Goal: Complete application form: Complete application form

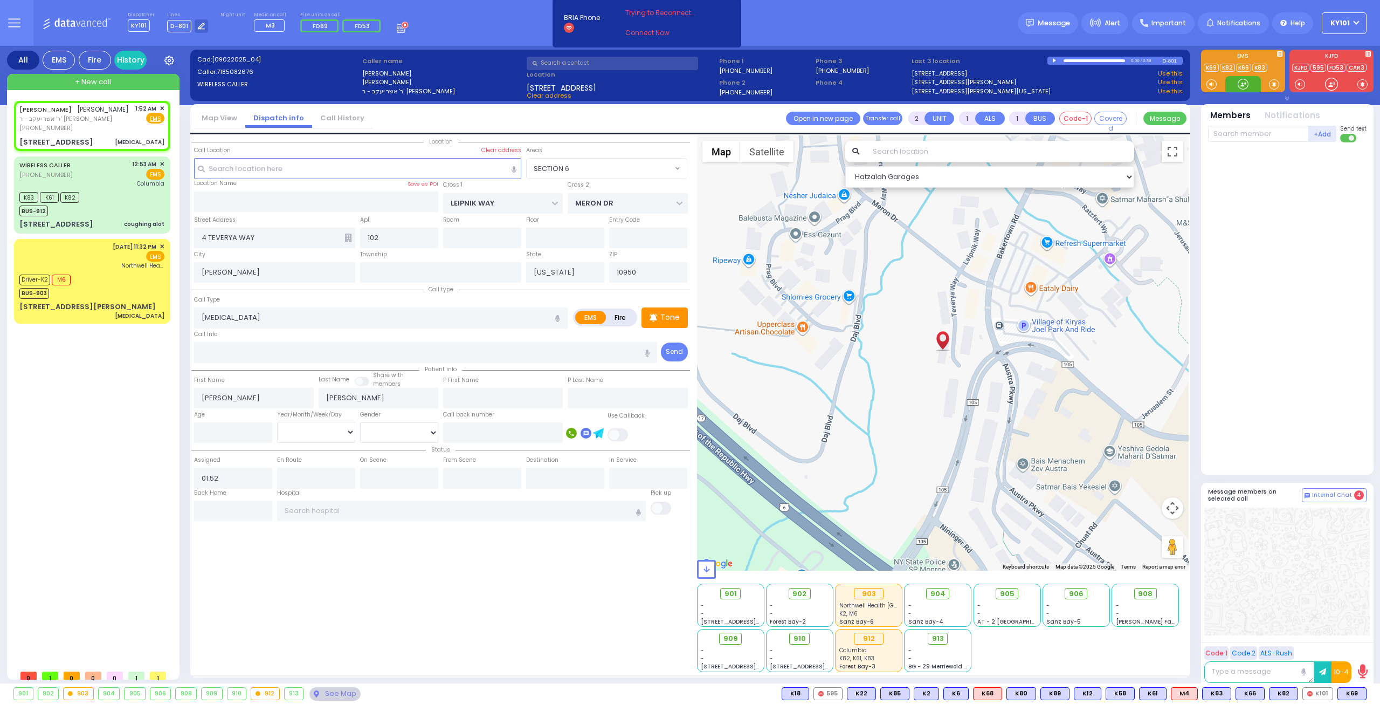
select select "SECTION 6"
select select
radio input "true"
select select
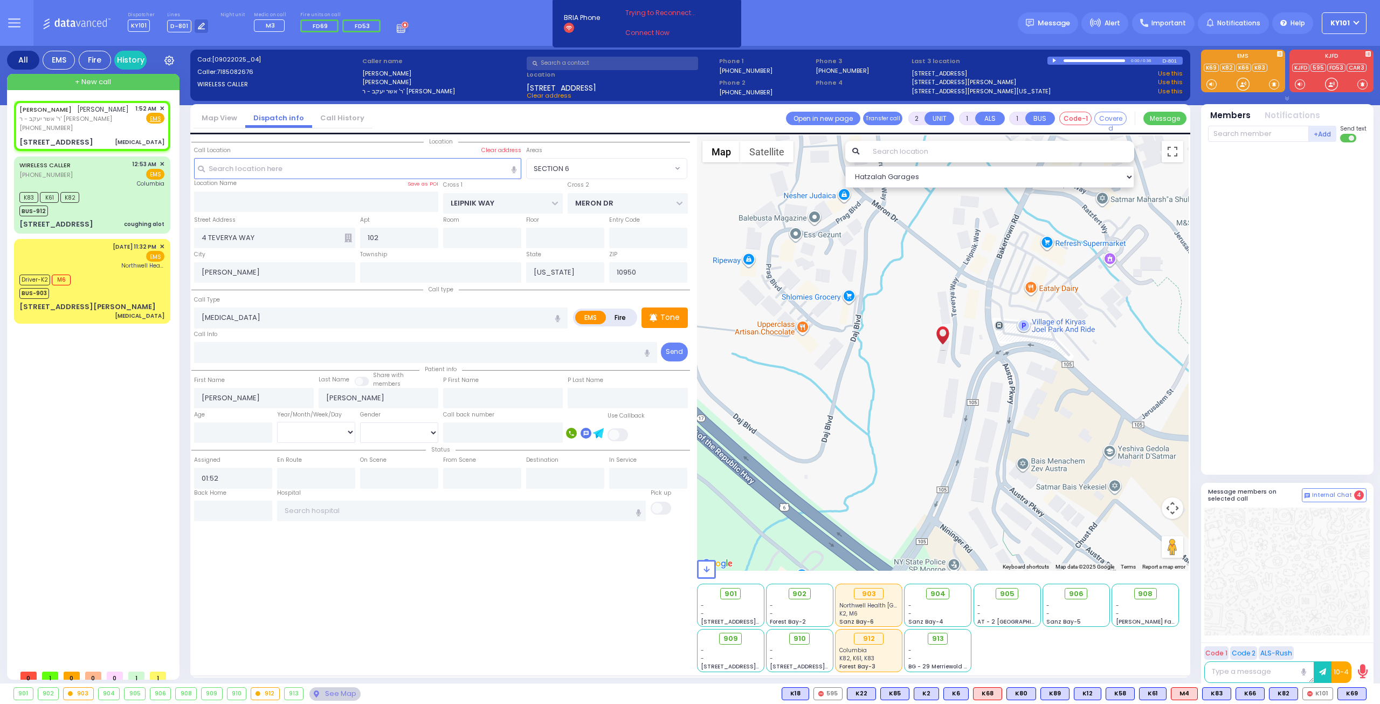
select select "SECTION 6"
select select "Hatzalah Garages"
click at [1355, 687] on span "K69" at bounding box center [1352, 693] width 28 height 12
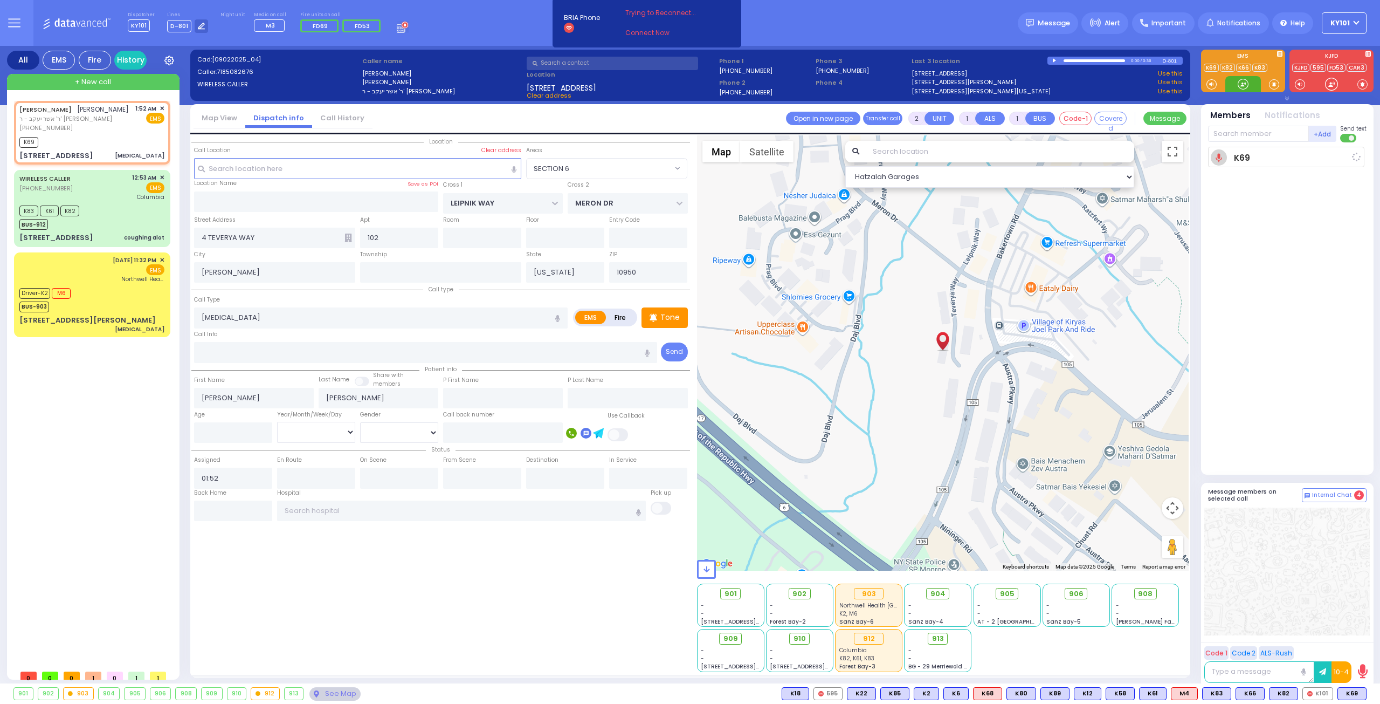
select select
radio input "true"
select select
type input "01:54"
select select "Hatzalah Garages"
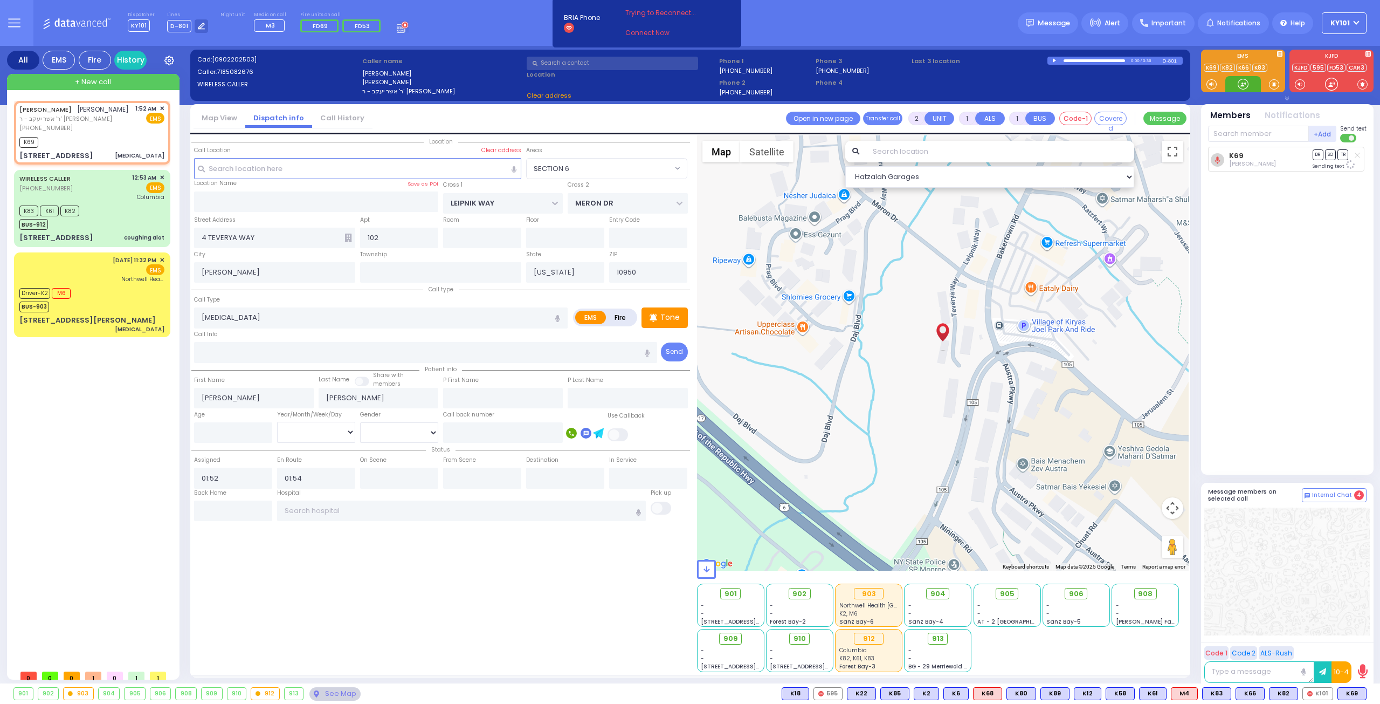
select select
radio input "true"
select select
select select "Hatzalah Garages"
select select "SECTION 6"
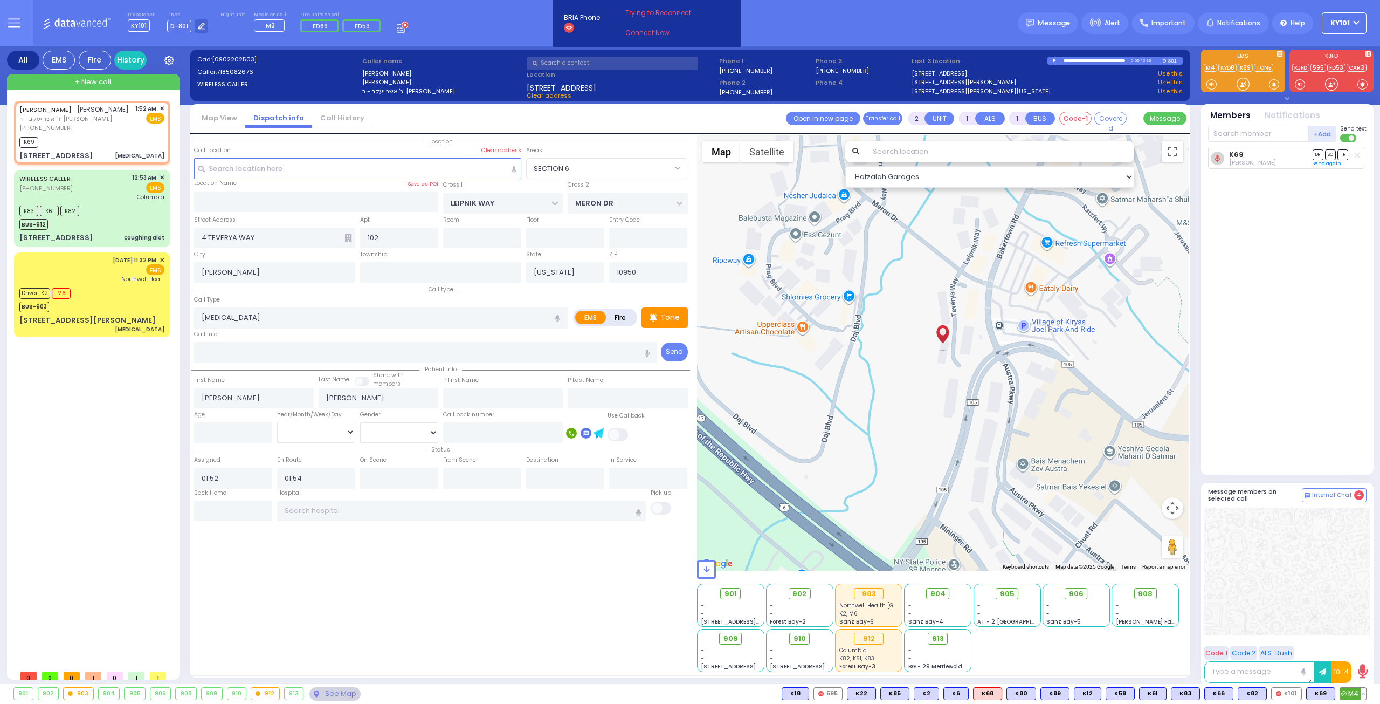
click at [1346, 689] on span "M4" at bounding box center [1353, 693] width 26 height 12
select select
radio input "true"
select select
select select "Hatzalah Garages"
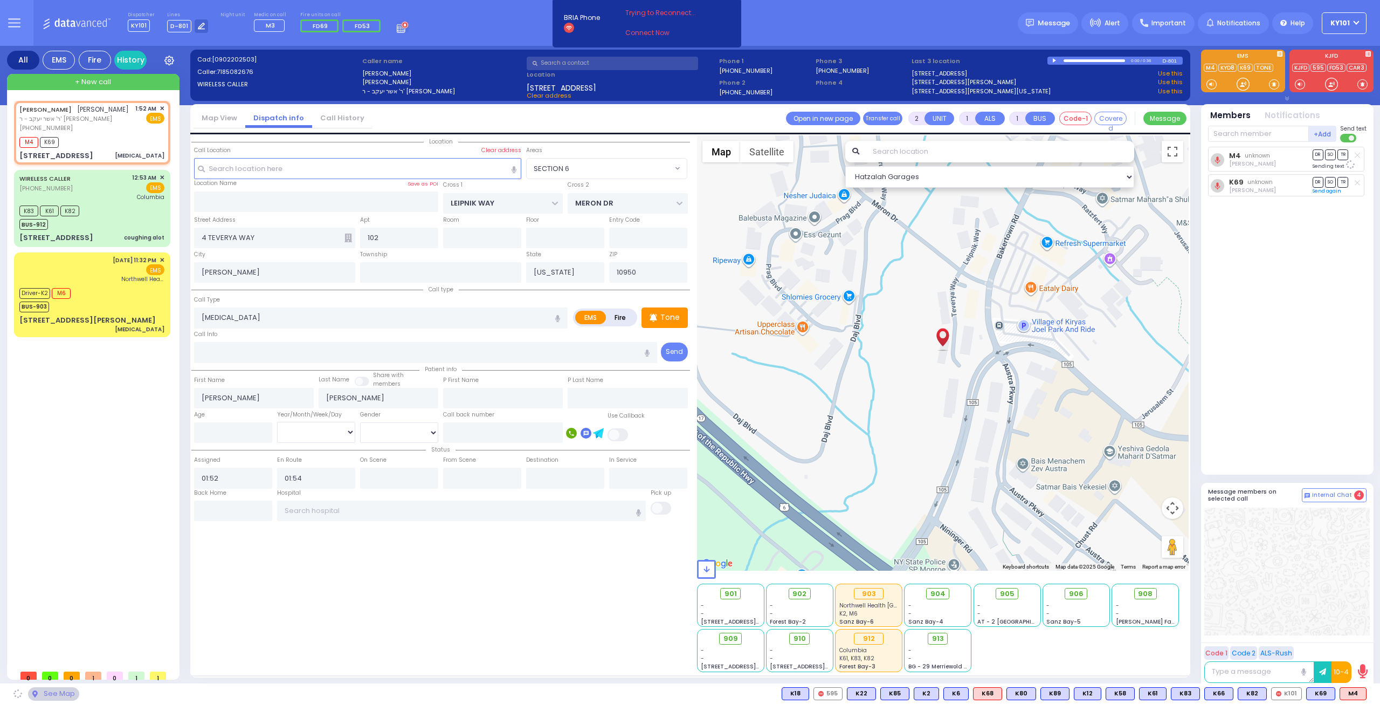
select select "SECTION 6"
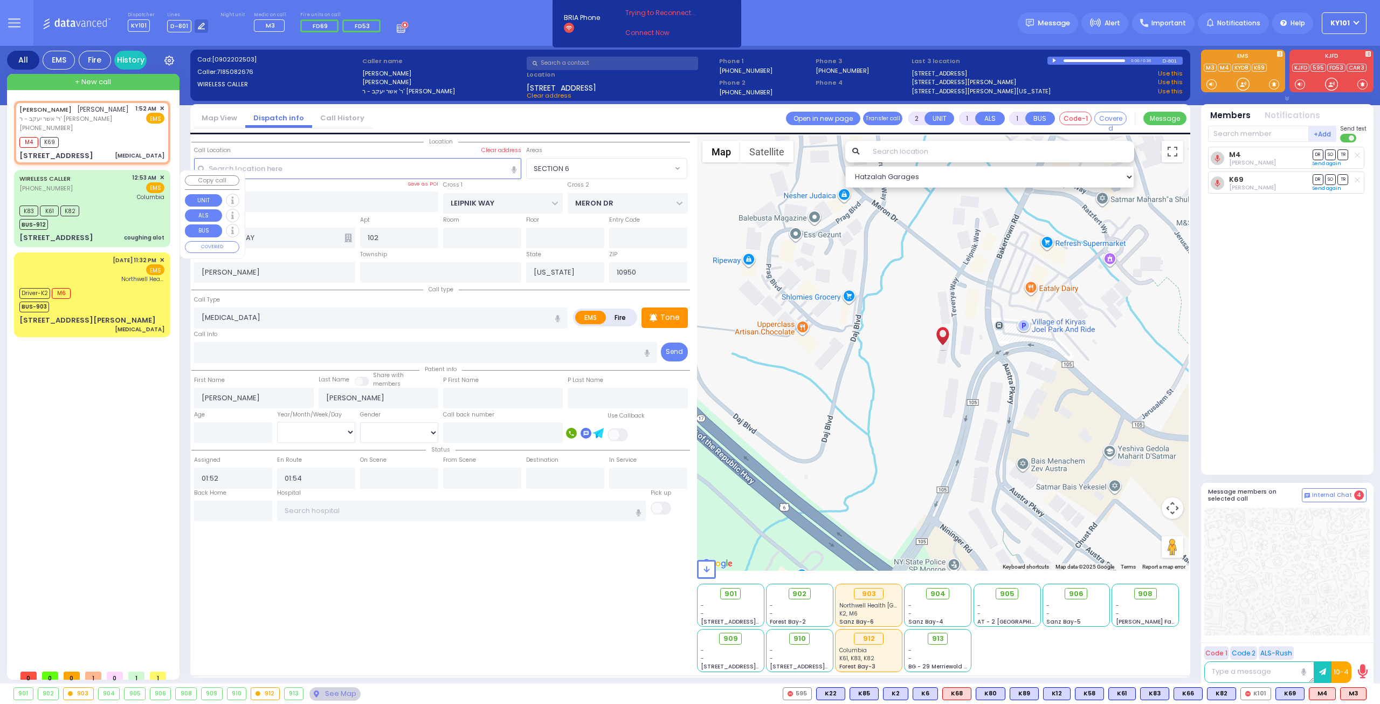
click at [108, 210] on div "K83 K61 K82 BUS-912" at bounding box center [91, 216] width 145 height 27
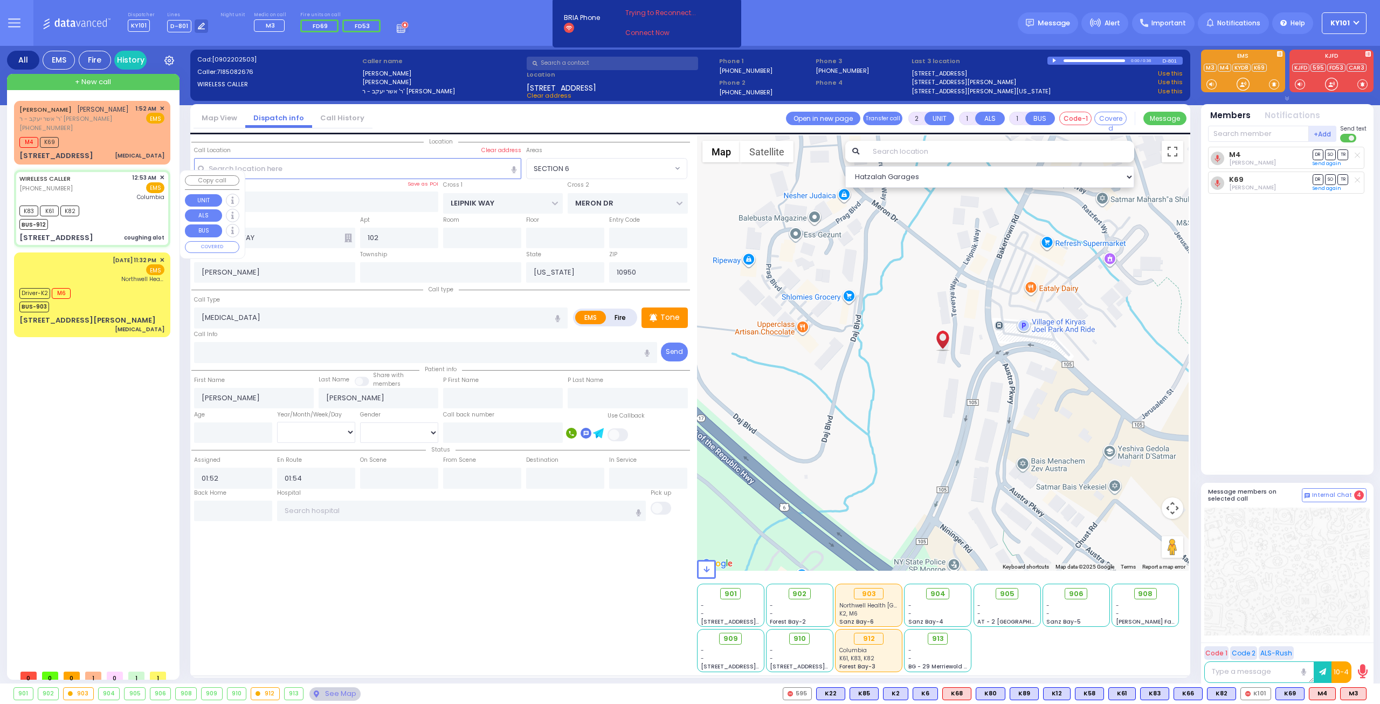
type input "6"
select select
type input "coughing alot"
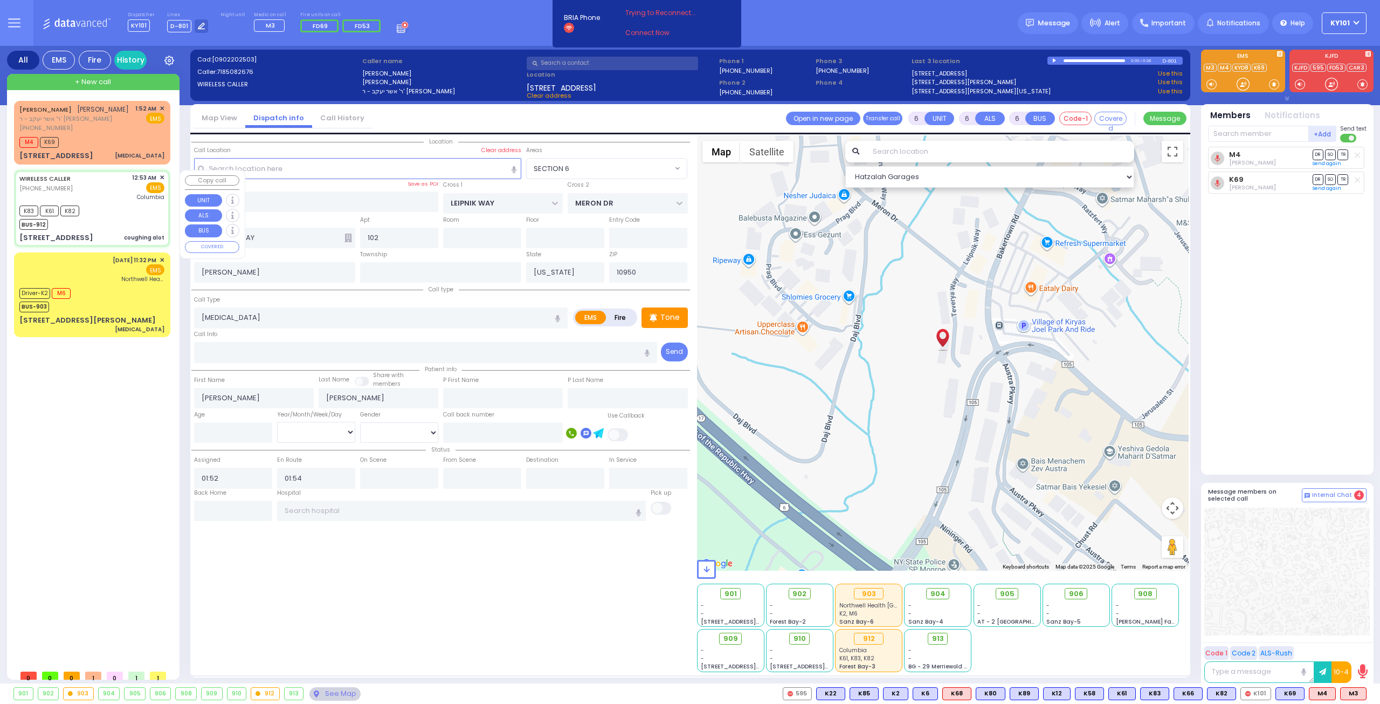
radio input "true"
type input "[PERSON_NAME]"
type input "25"
select select "Year"
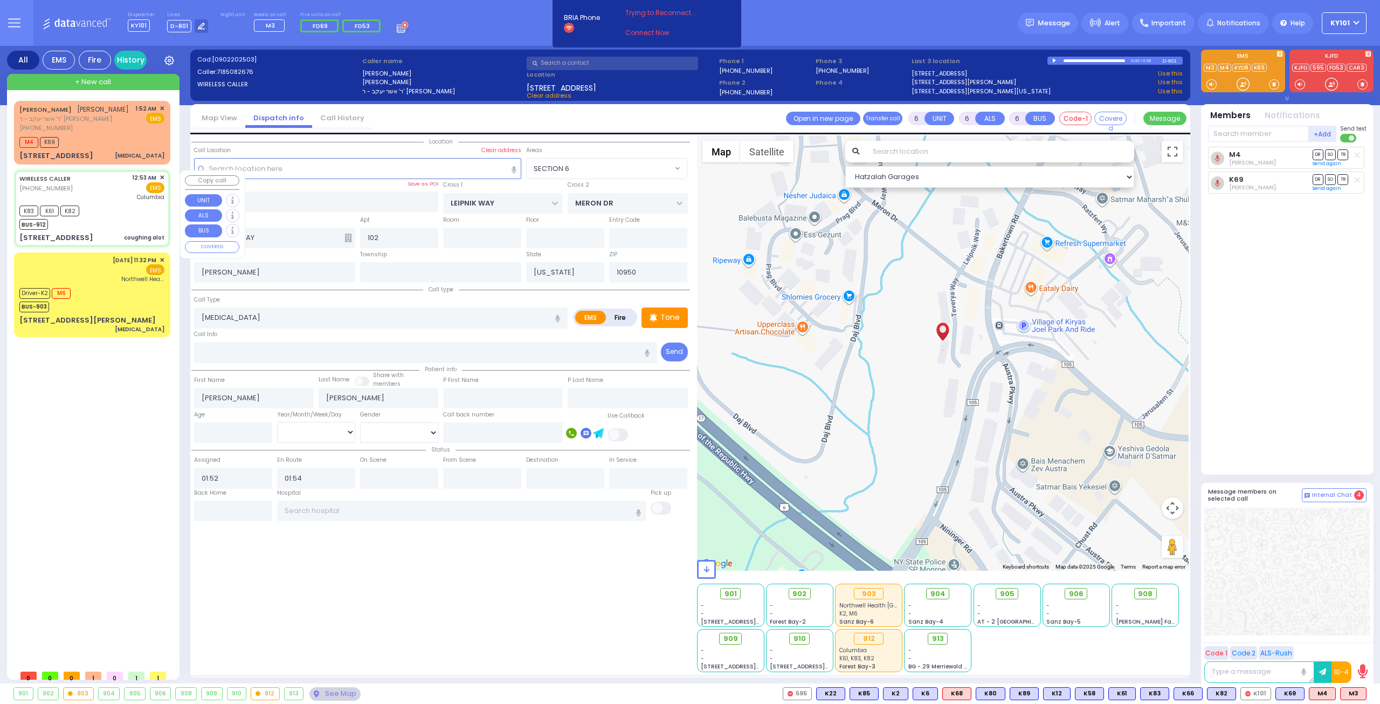
select select "[DEMOGRAPHIC_DATA]"
type input "00:53"
type input "00:56"
type input "00:59"
type input "01:30"
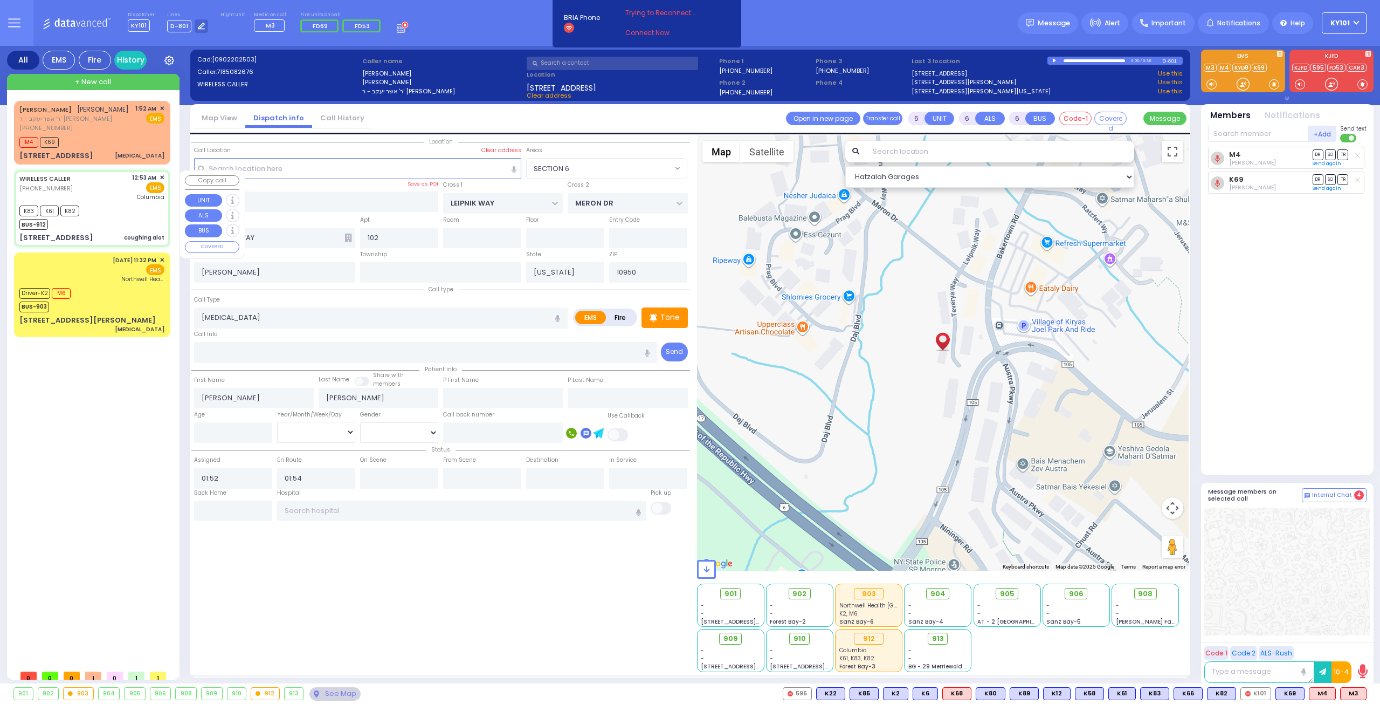
type input "[US_STATE][GEOGRAPHIC_DATA]- [GEOGRAPHIC_DATA]"
select select "Hatzalah Garages"
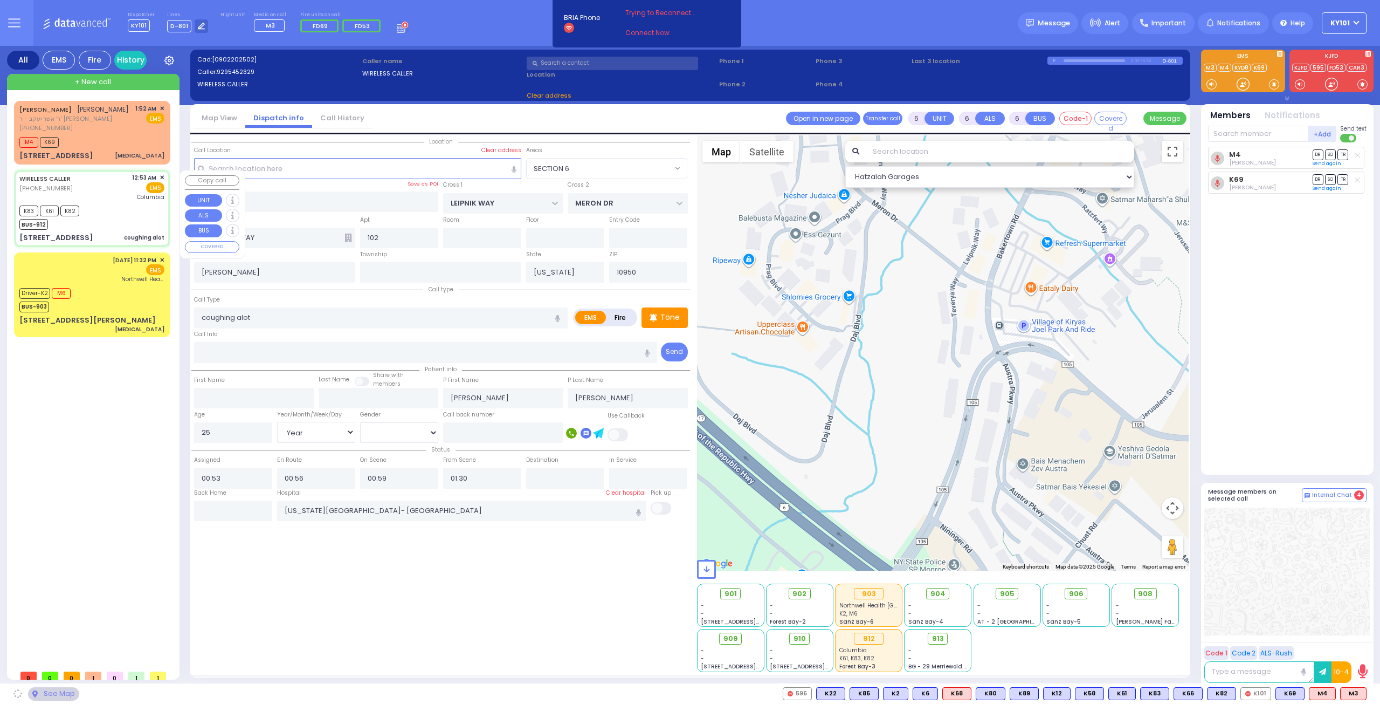
type input "[PERSON_NAME] COURT"
type input "GARFIELD RD"
type input "[STREET_ADDRESS]"
type input "122"
type input "Monroe"
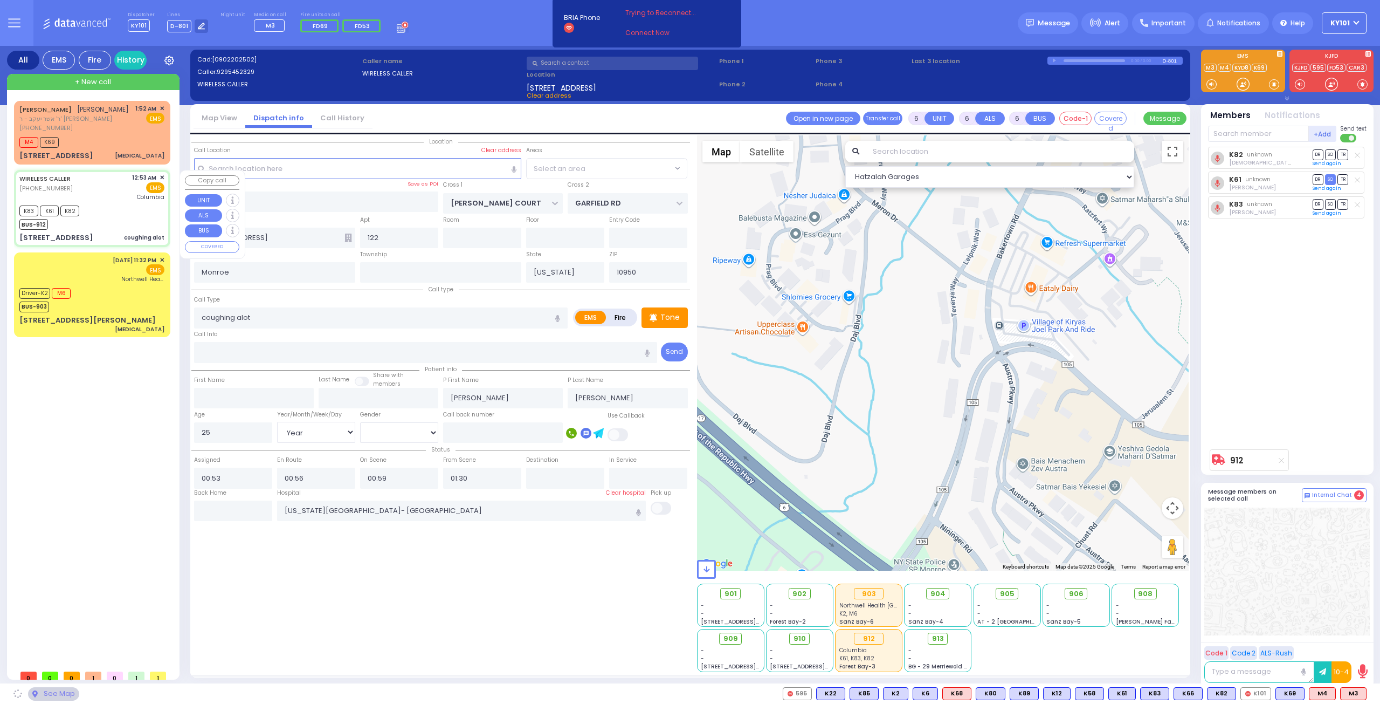
select select "SECTION 1"
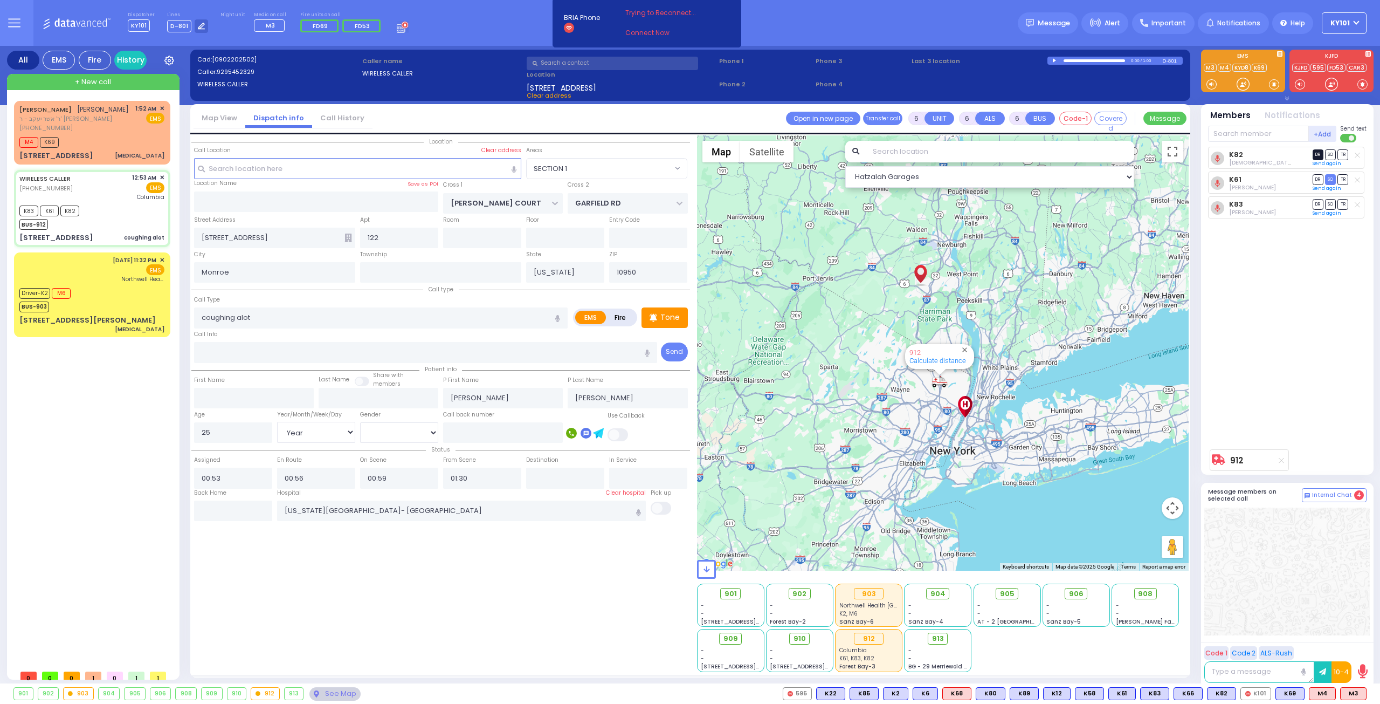
click at [1319, 157] on span "DR" at bounding box center [1318, 154] width 11 height 10
select select
radio input "true"
select select "Year"
select select "[DEMOGRAPHIC_DATA]"
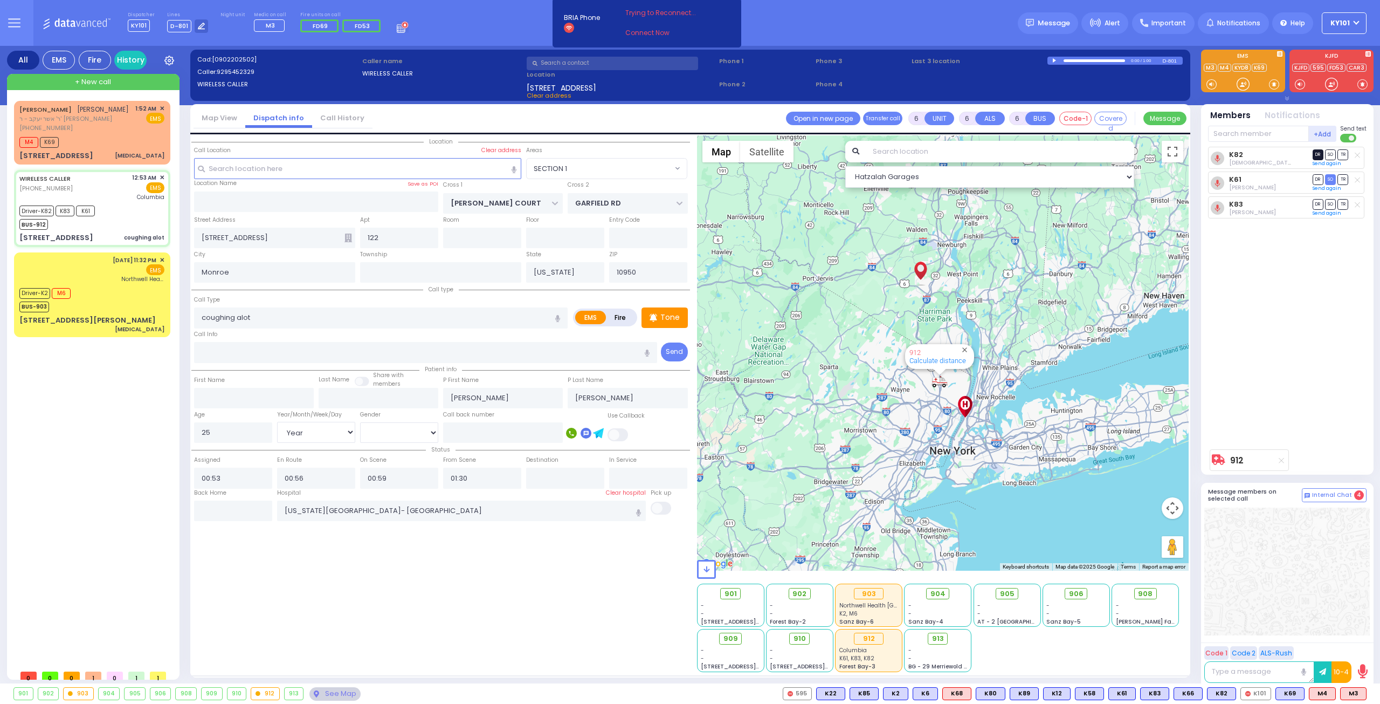
select select "Hatzalah Garages"
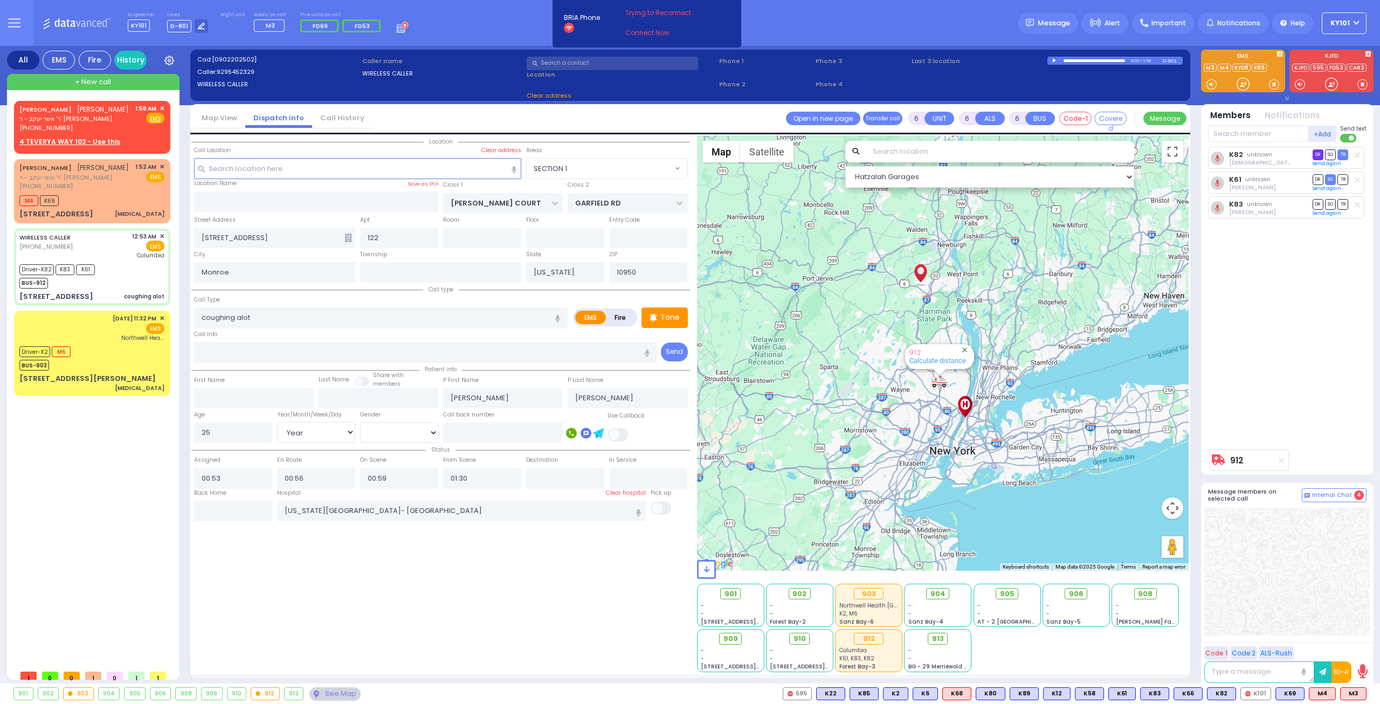
select select "SECTION 1"
click at [1346, 204] on span "TR" at bounding box center [1342, 204] width 11 height 10
select select
radio input "true"
select select "Year"
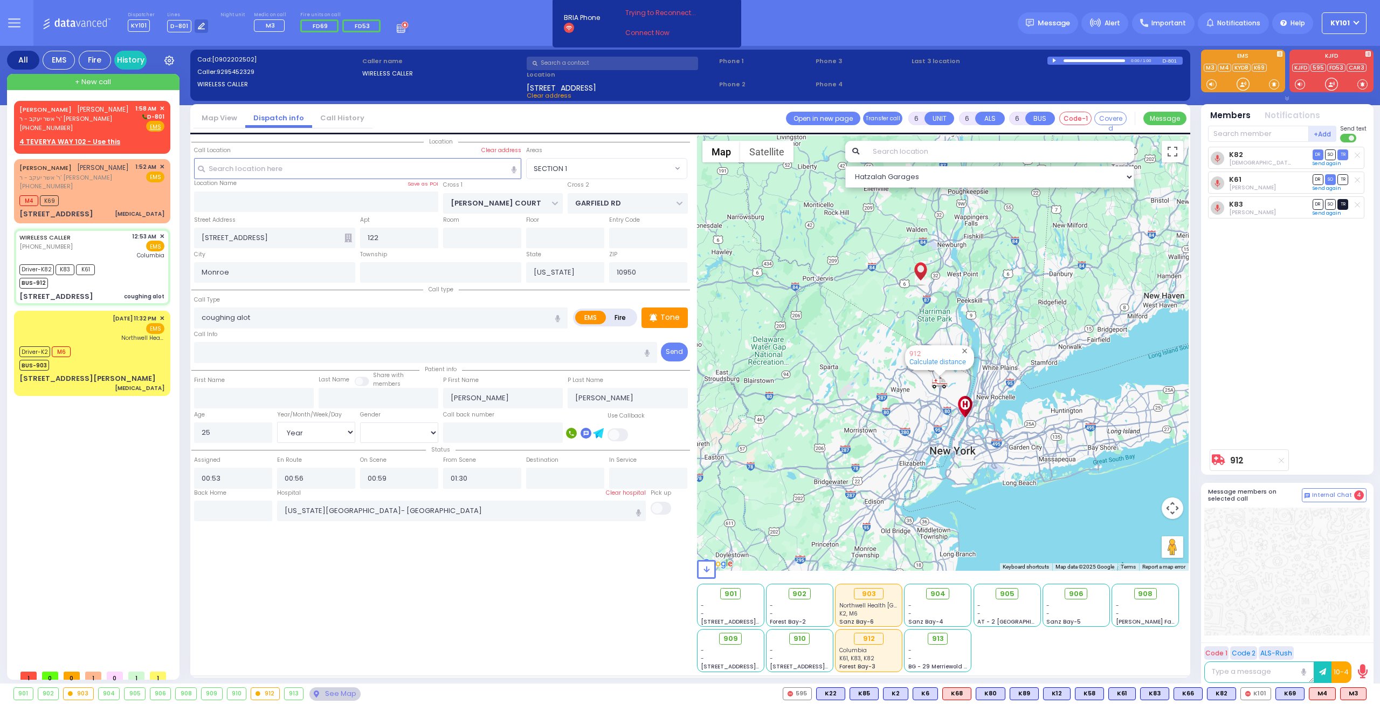
select select "[DEMOGRAPHIC_DATA]"
select select "Hatzalah Garages"
select select "SECTION 1"
click at [162, 107] on span "✕" at bounding box center [162, 108] width 5 height 9
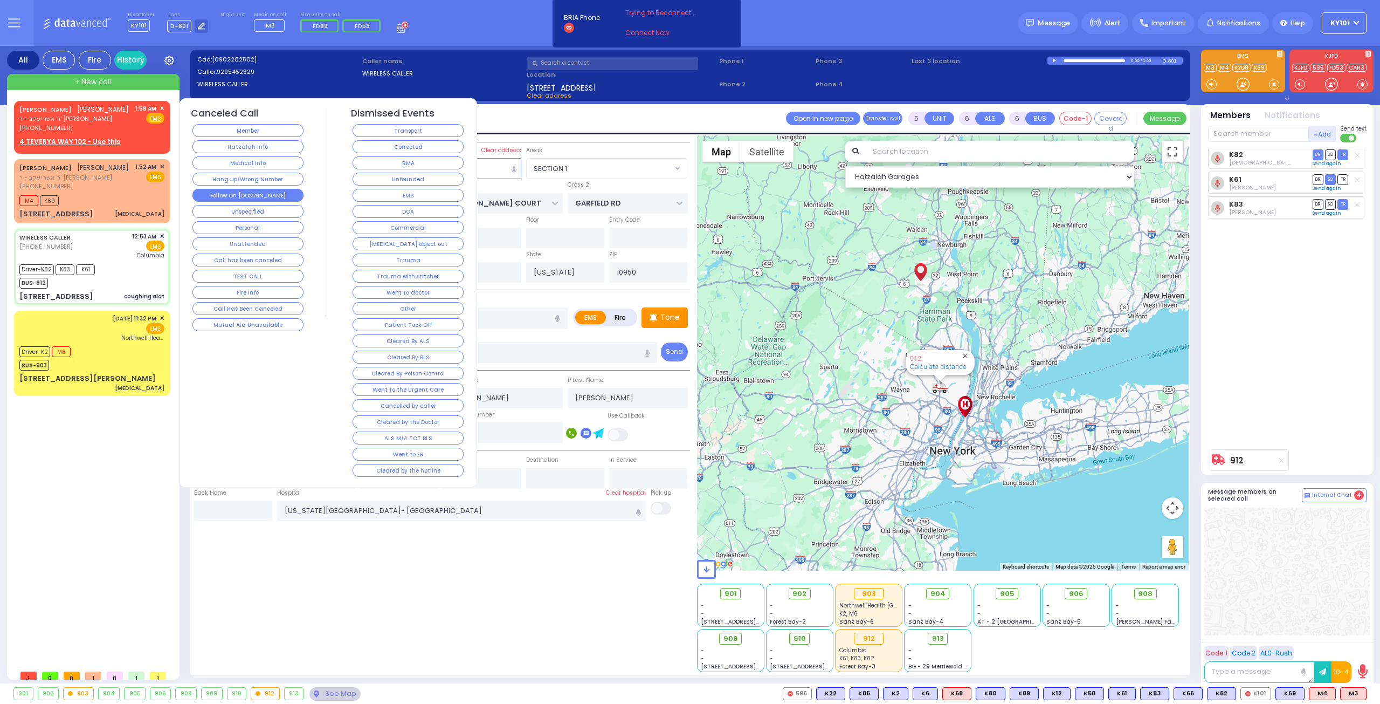
click at [272, 189] on button "Follow On [DOMAIN_NAME]" at bounding box center [247, 195] width 111 height 13
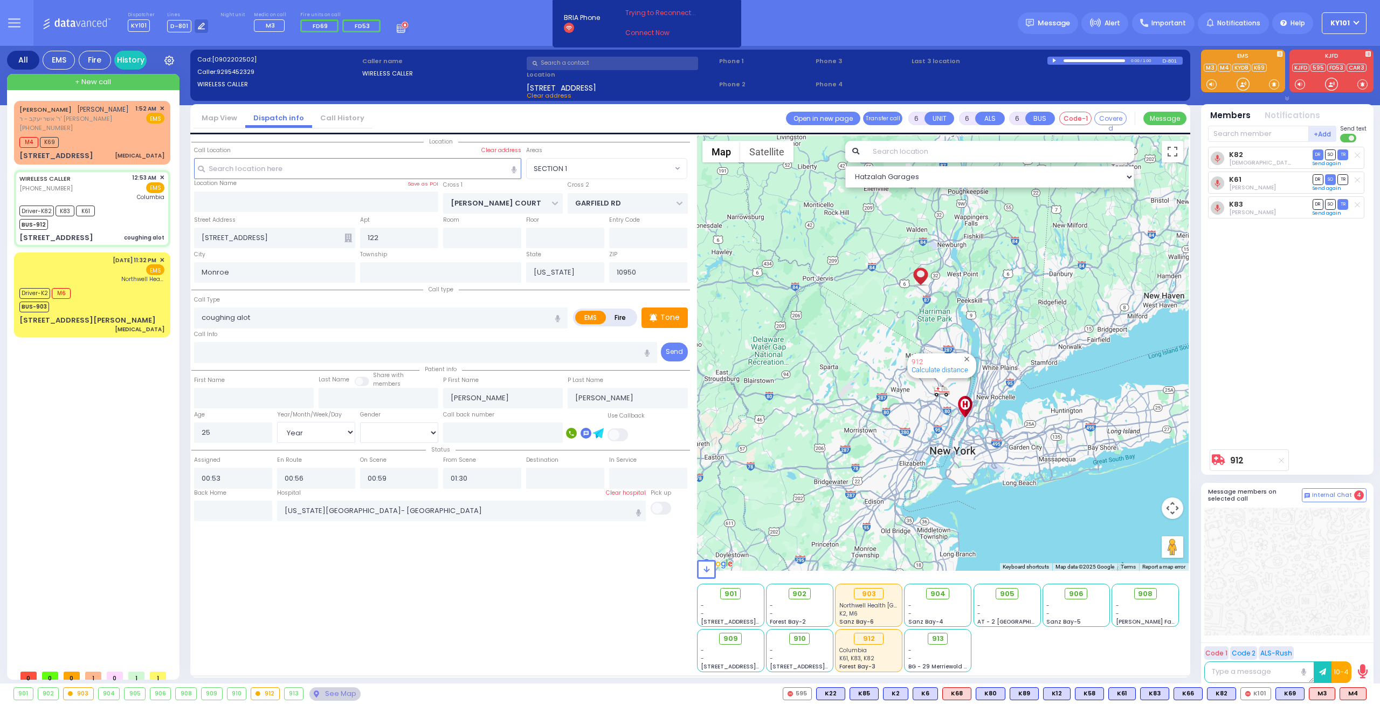
select select
radio input "true"
select select "Year"
select select "[DEMOGRAPHIC_DATA]"
select select "Hatzalah Garages"
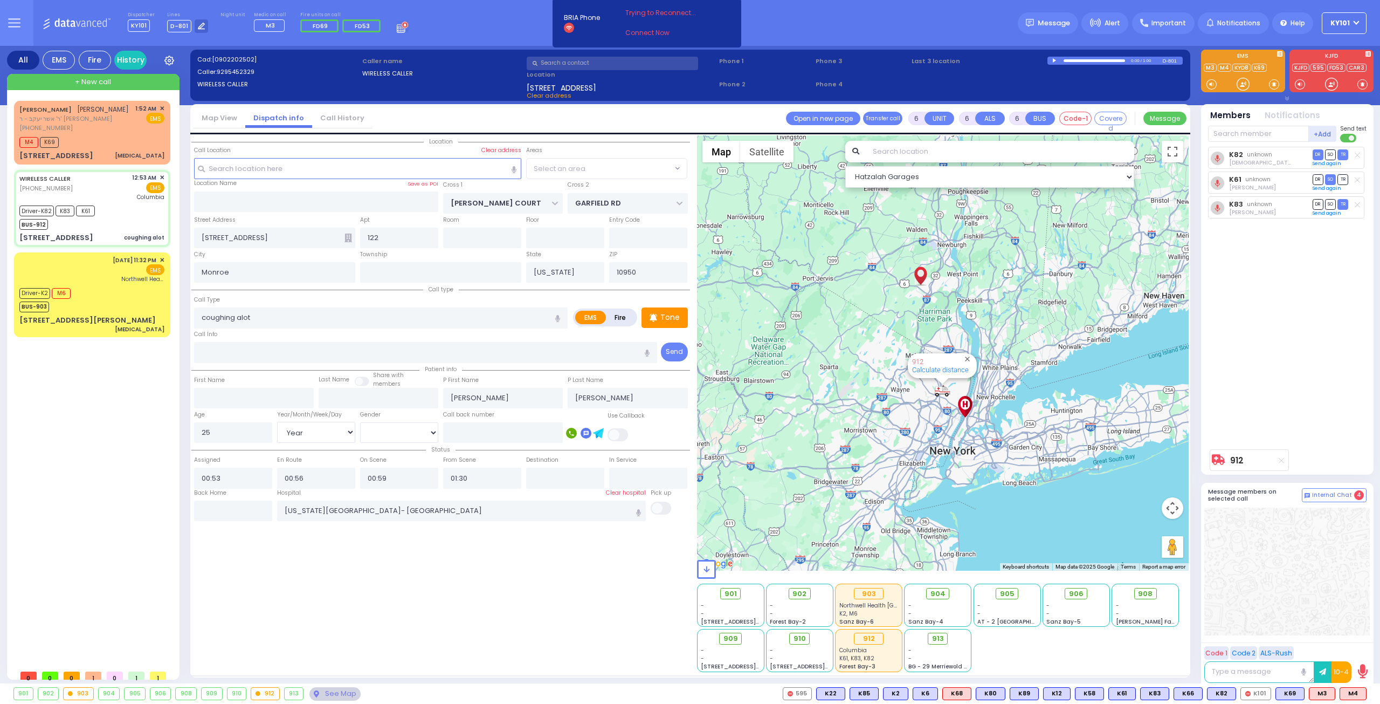
select select "SECTION 1"
select select
radio input "true"
select select "Year"
select select "[DEMOGRAPHIC_DATA]"
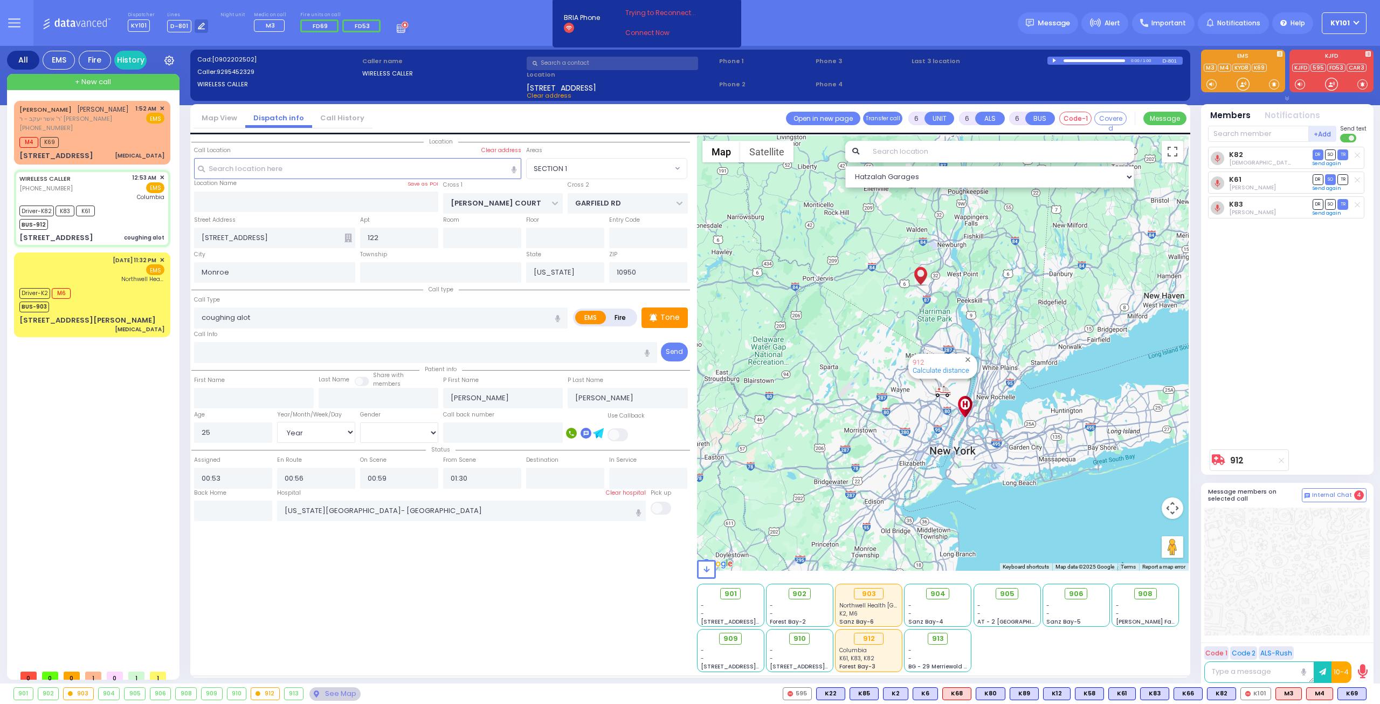
select select "Hatzalah Garages"
select select "SECTION 1"
select select
radio input "true"
select select "Year"
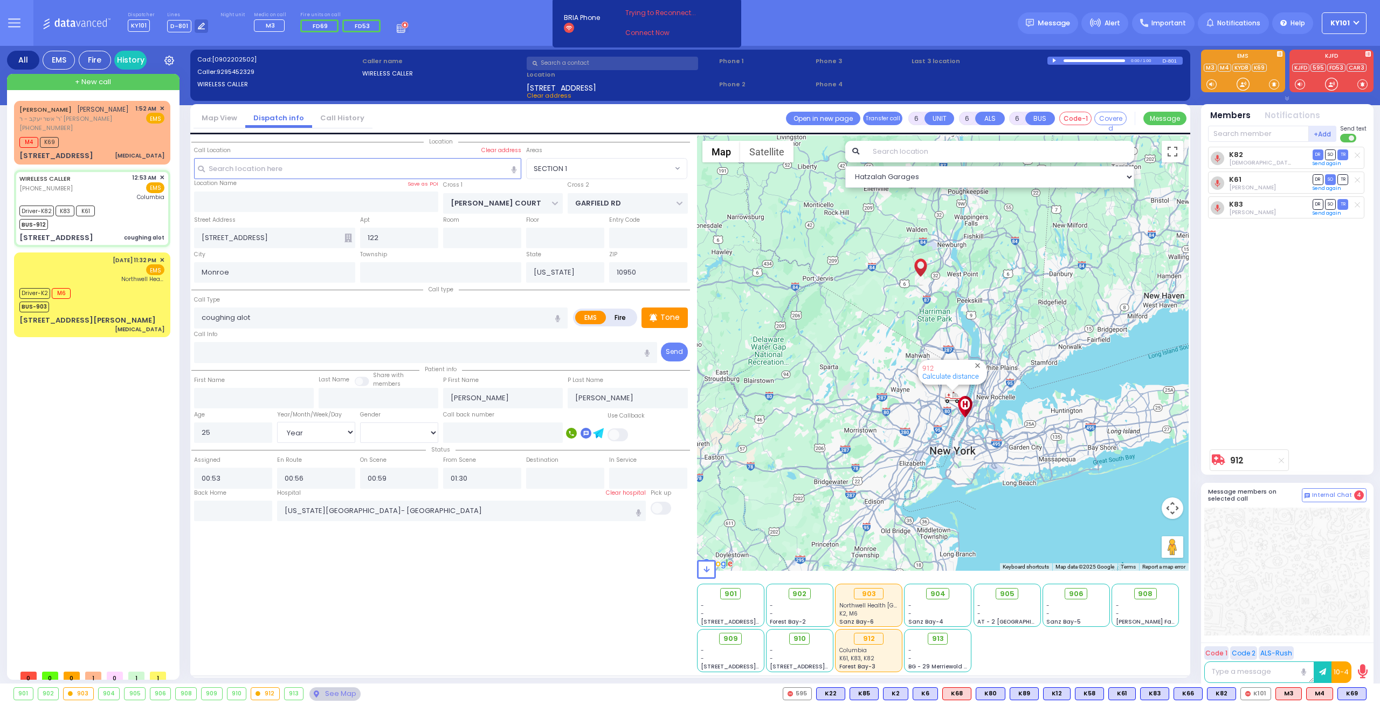
select select "[DEMOGRAPHIC_DATA]"
select select "Hatzalah Garages"
select select "SECTION 1"
select select
radio input "true"
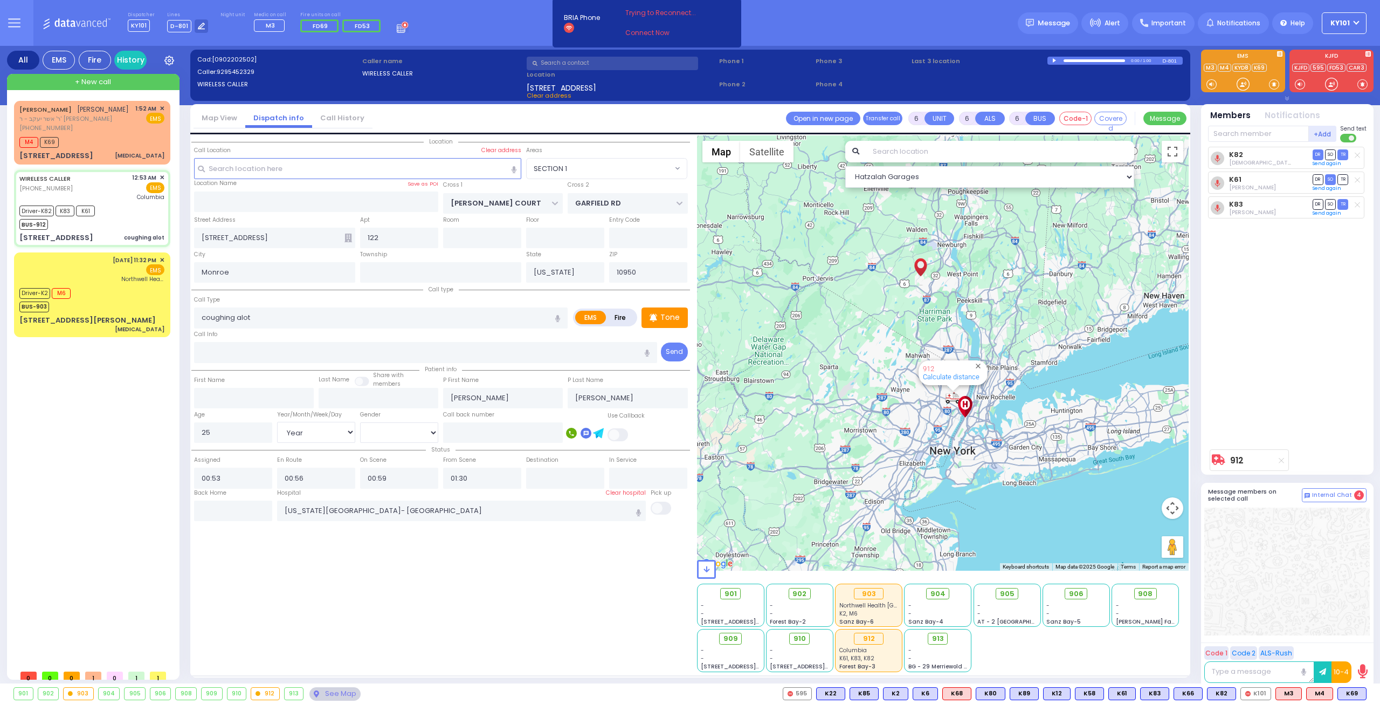
select select "Year"
select select "[DEMOGRAPHIC_DATA]"
select select "Hatzalah Garages"
select select
radio input "true"
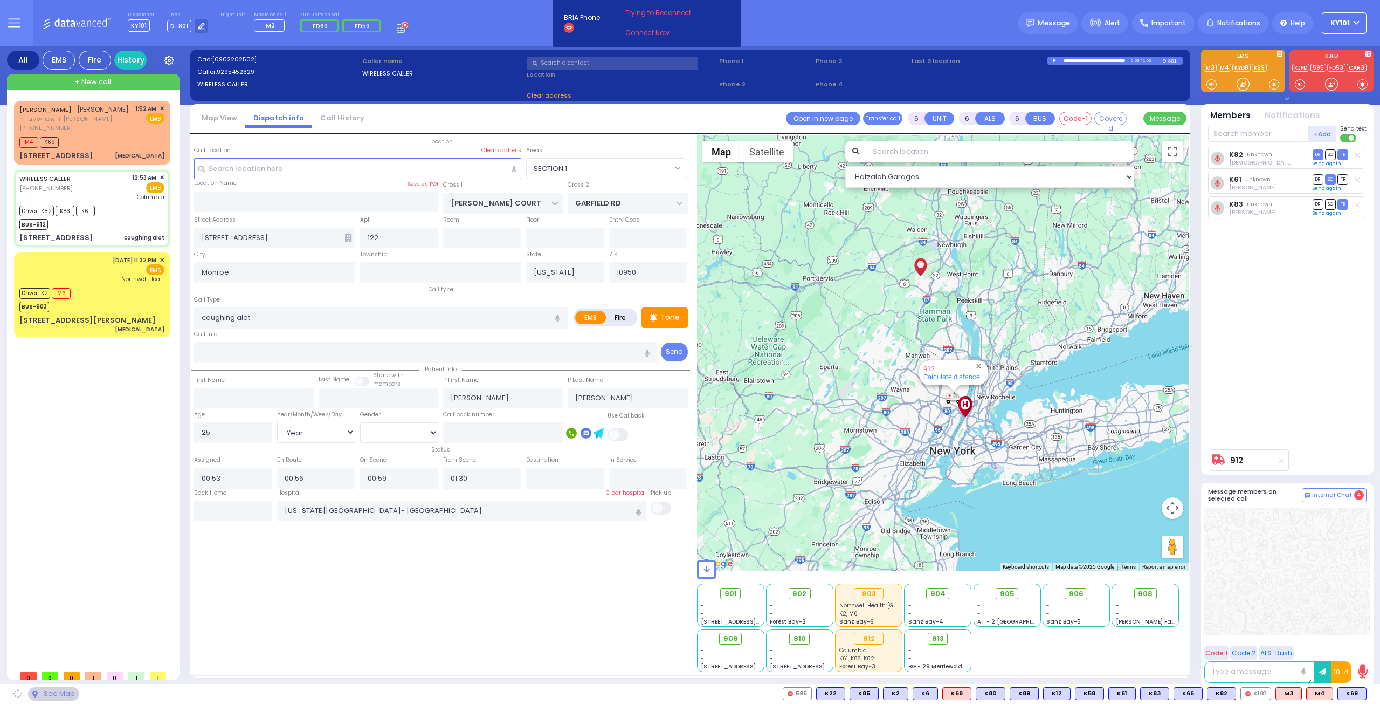
select select "Year"
select select "[DEMOGRAPHIC_DATA]"
select select "Hatzalah Garages"
select select "SECTION 1"
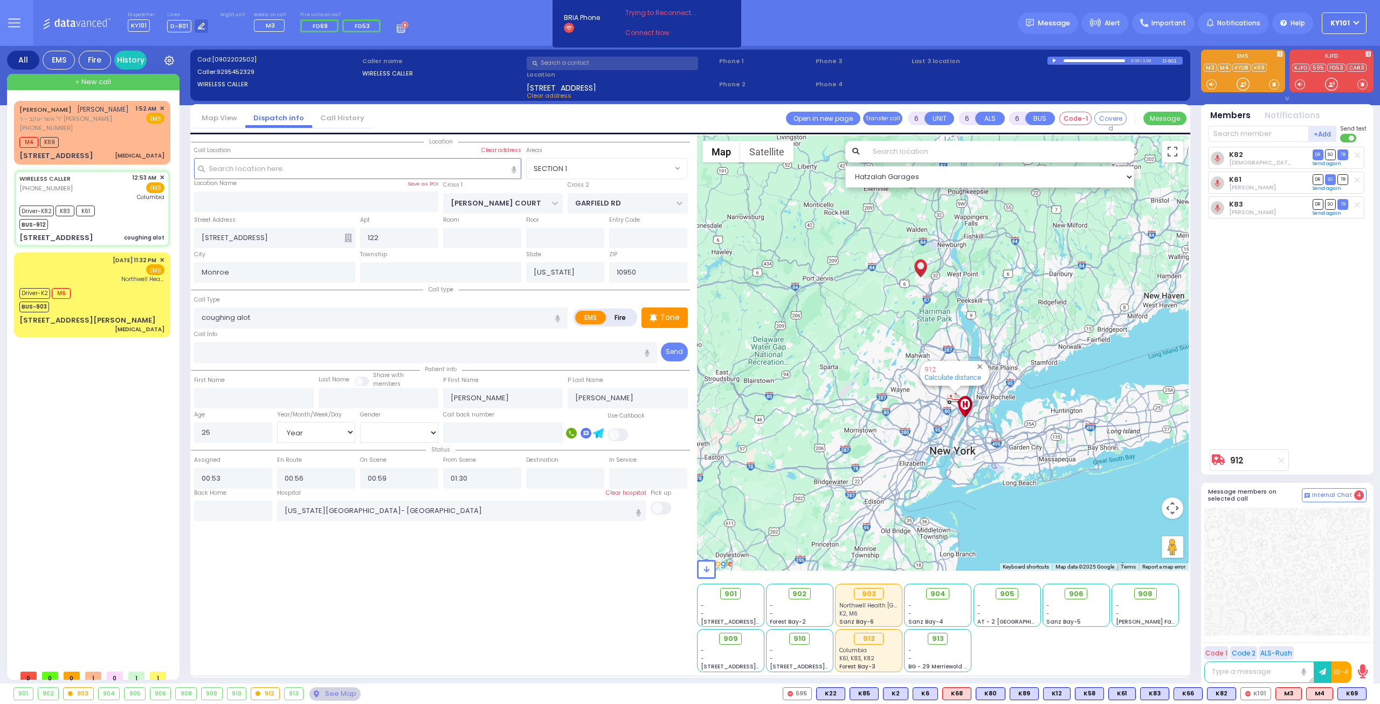
select select
radio input "true"
select select "Year"
select select "[DEMOGRAPHIC_DATA]"
select select "Hatzalah Garages"
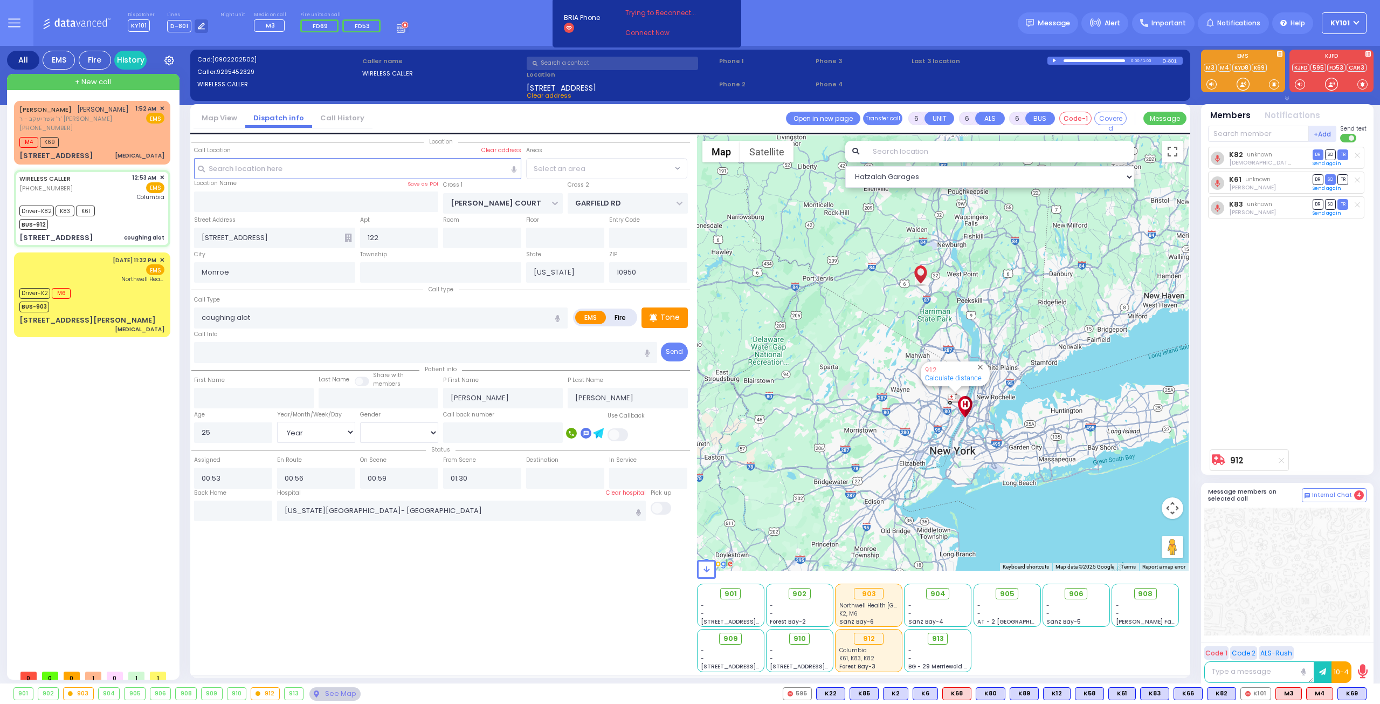
select select "SECTION 1"
select select
radio input "true"
select select "Year"
select select "[DEMOGRAPHIC_DATA]"
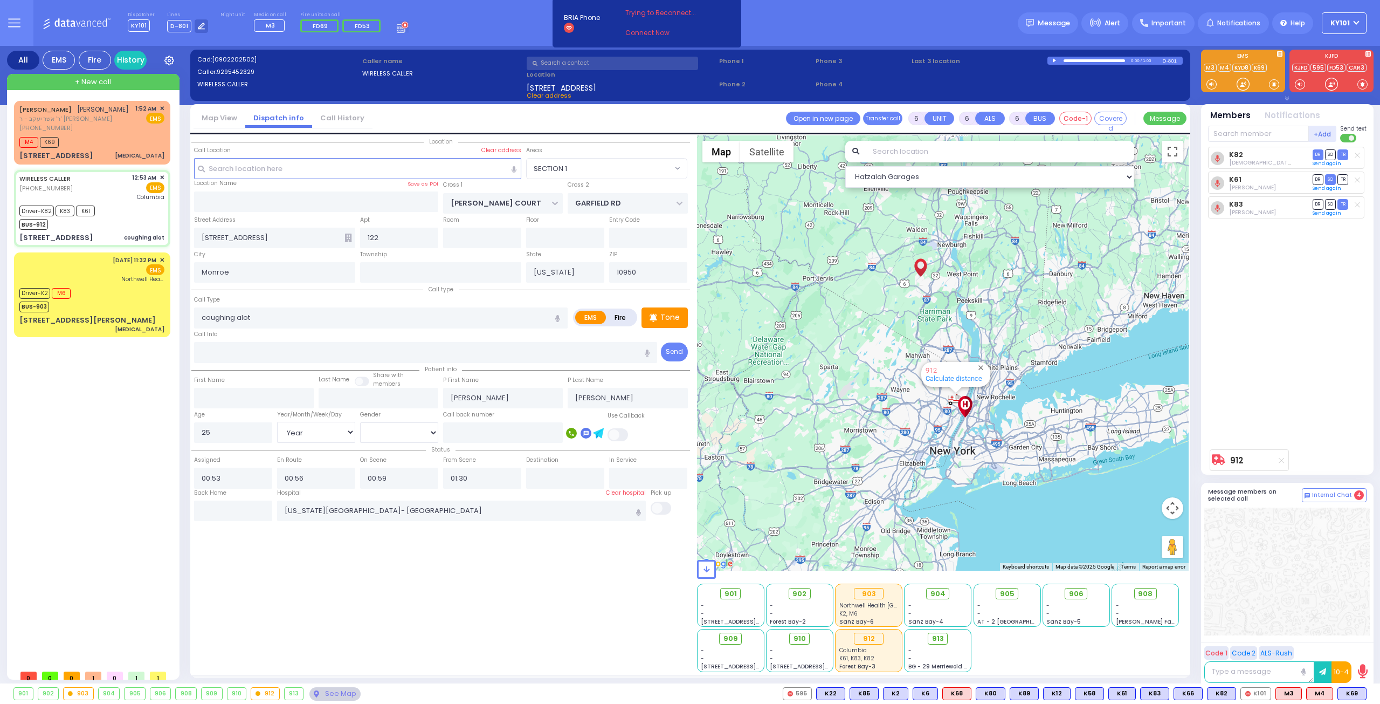
select select "Hatzalah Garages"
select select "SECTION 1"
select select
radio input "true"
select select "Year"
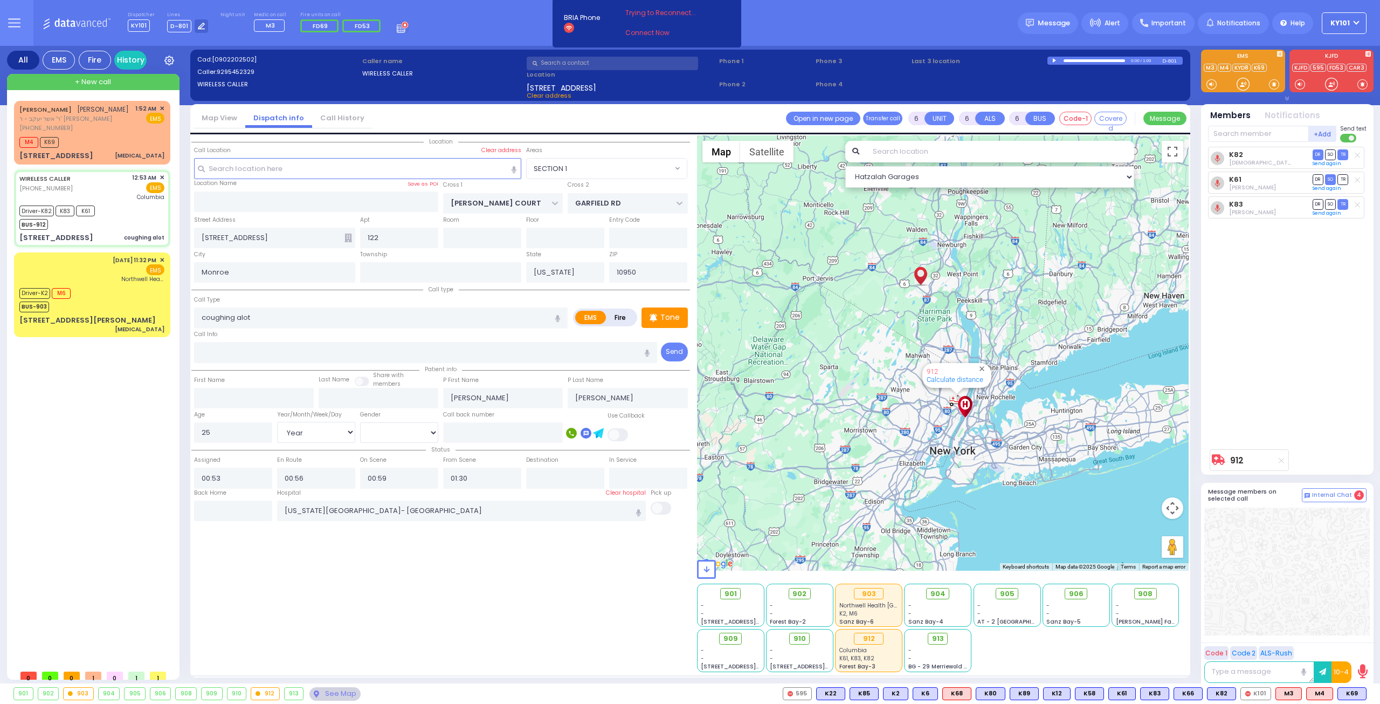
select select "[DEMOGRAPHIC_DATA]"
select select "Hatzalah Garages"
select select "SECTION 1"
select select
radio input "true"
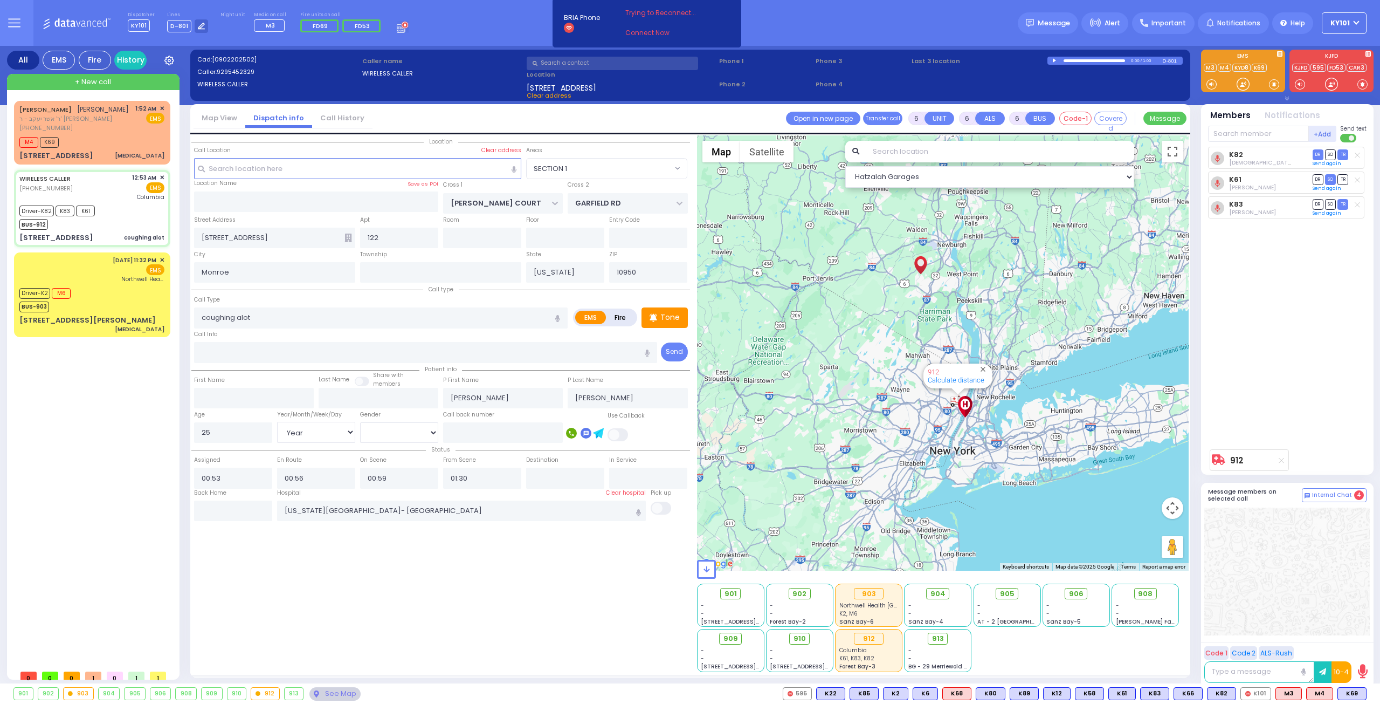
select select "Year"
select select "[DEMOGRAPHIC_DATA]"
select select "Hatzalah Garages"
select select "SECTION 1"
select select
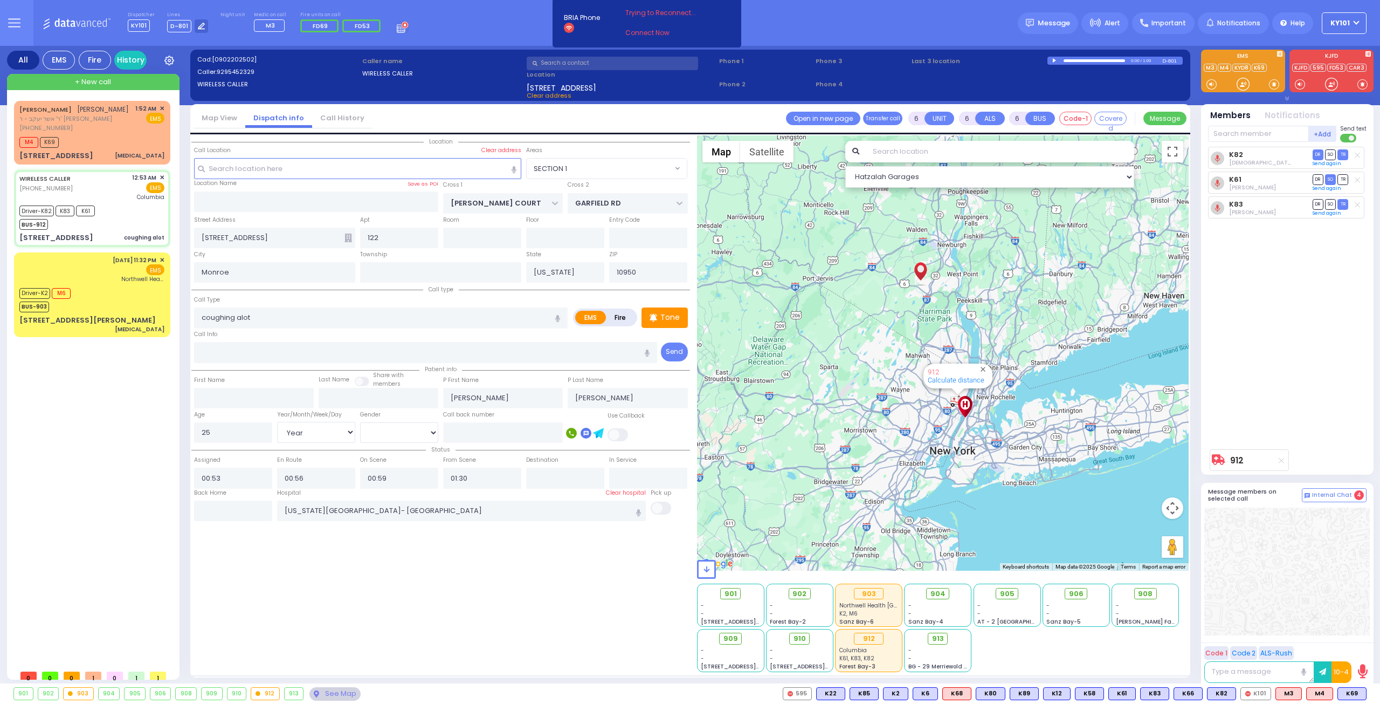
radio input "true"
select select "Year"
select select "[DEMOGRAPHIC_DATA]"
select select "Hatzalah Garages"
select select "SECTION 1"
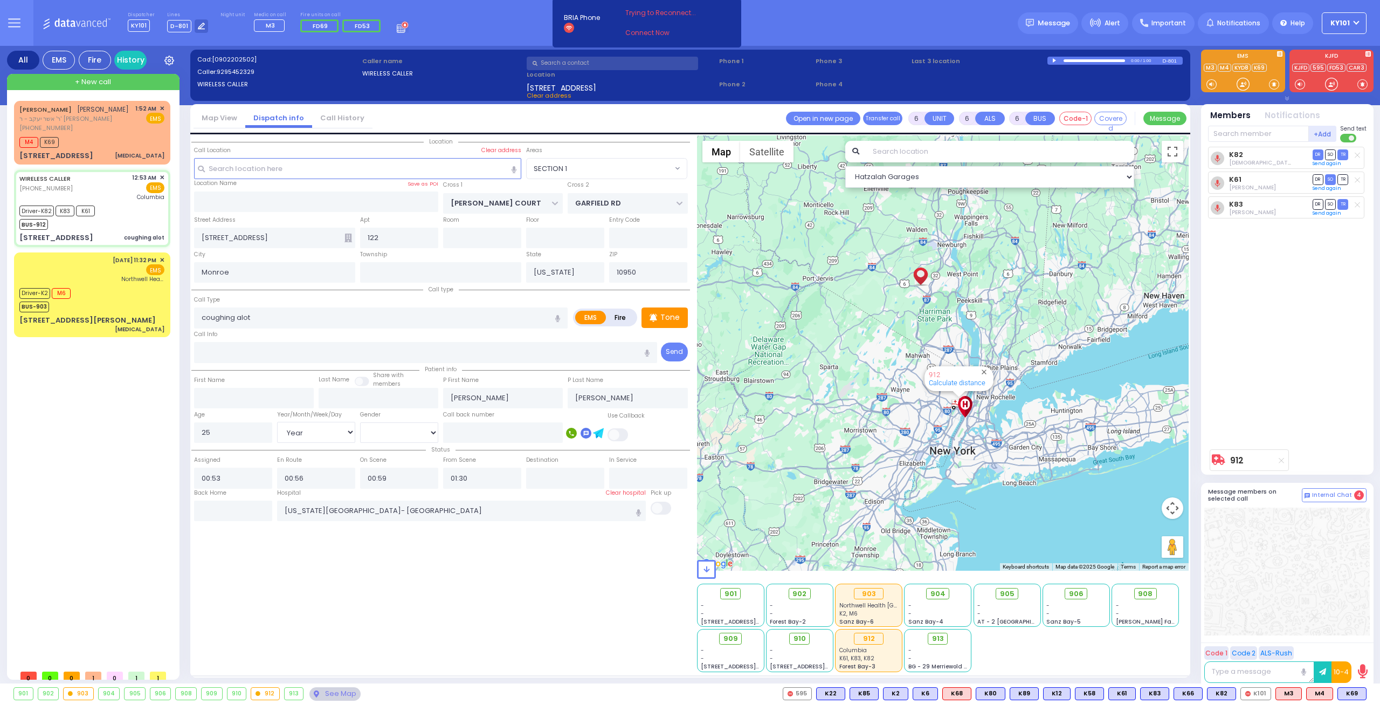
select select
radio input "true"
select select "Year"
select select "[DEMOGRAPHIC_DATA]"
select select "Hatzalah Garages"
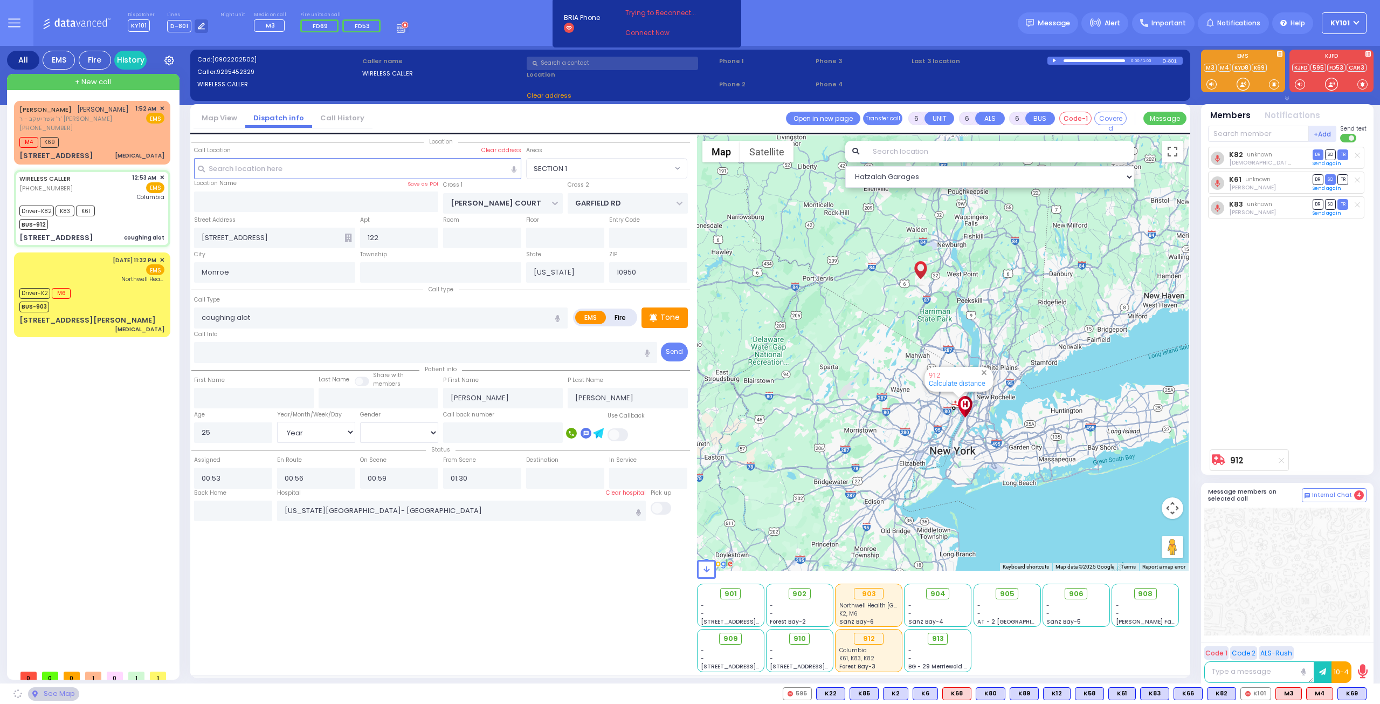
select select "SECTION 1"
select select
radio input "true"
select select "Year"
select select "[DEMOGRAPHIC_DATA]"
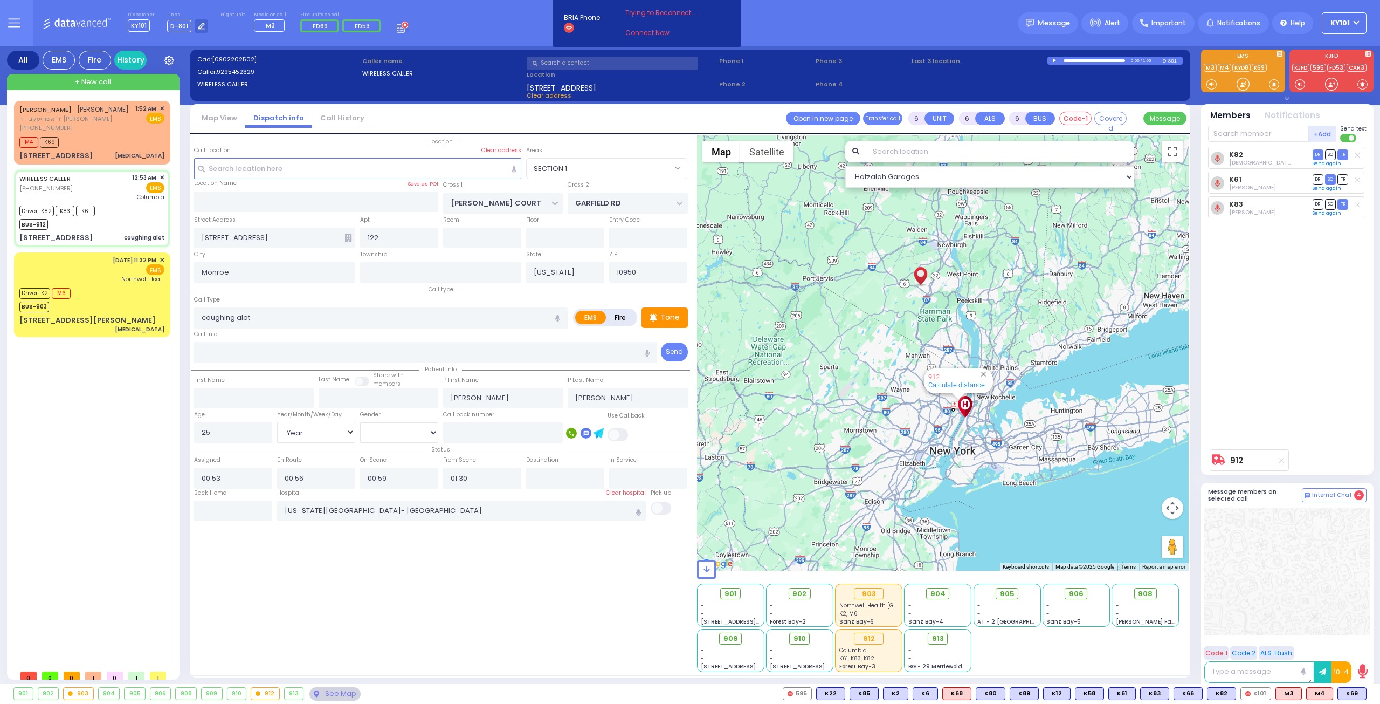
select select "Hatzalah Garages"
select select "SECTION 1"
select select
radio input "true"
select select "Year"
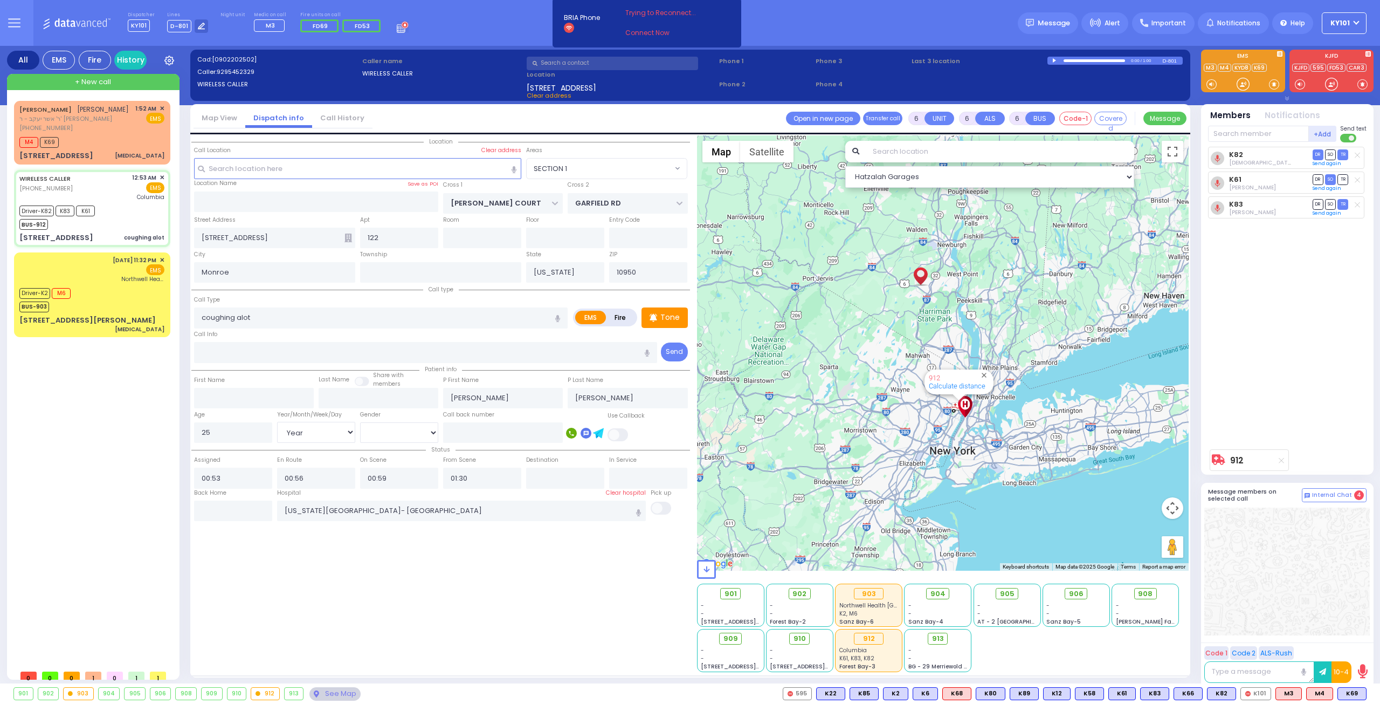
select select "[DEMOGRAPHIC_DATA]"
select select "Hatzalah Garages"
select select "SECTION 1"
select select
radio input "true"
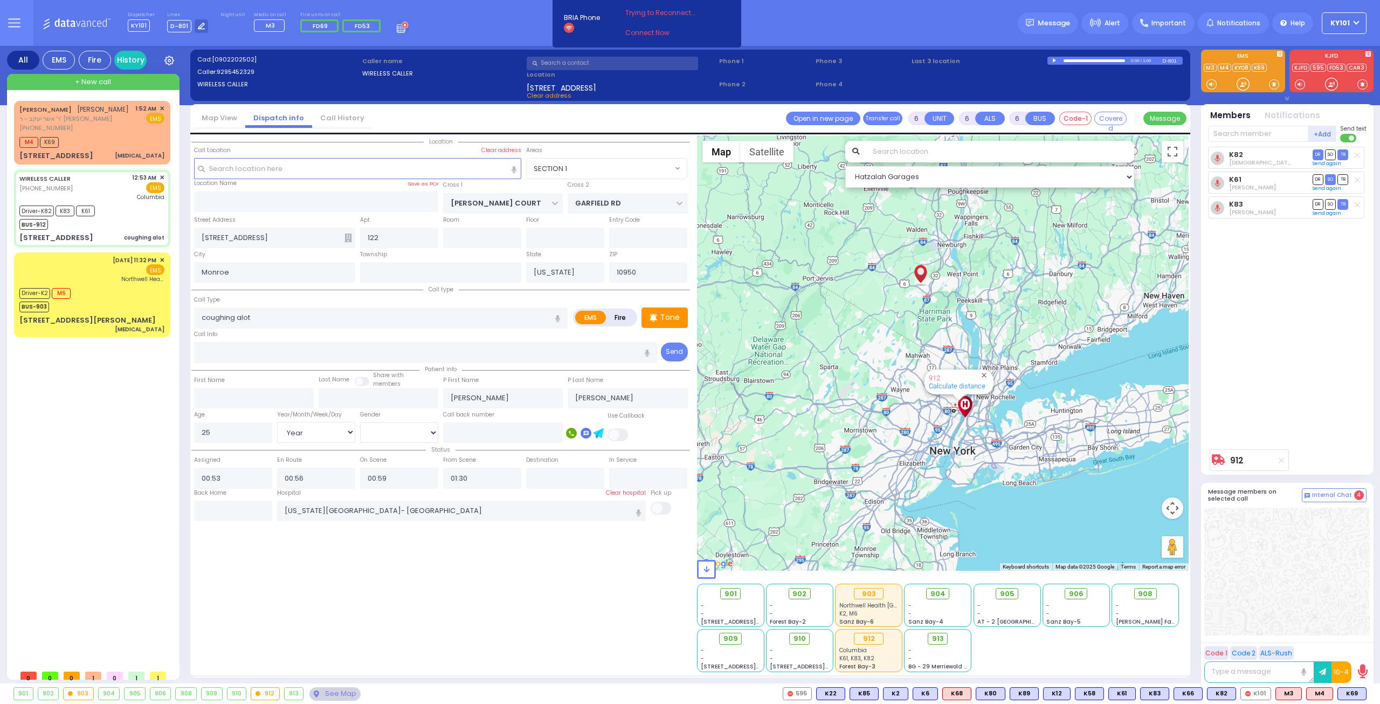
select select "Year"
select select "[DEMOGRAPHIC_DATA]"
select select "Hatzalah Garages"
select select "SECTION 1"
select select
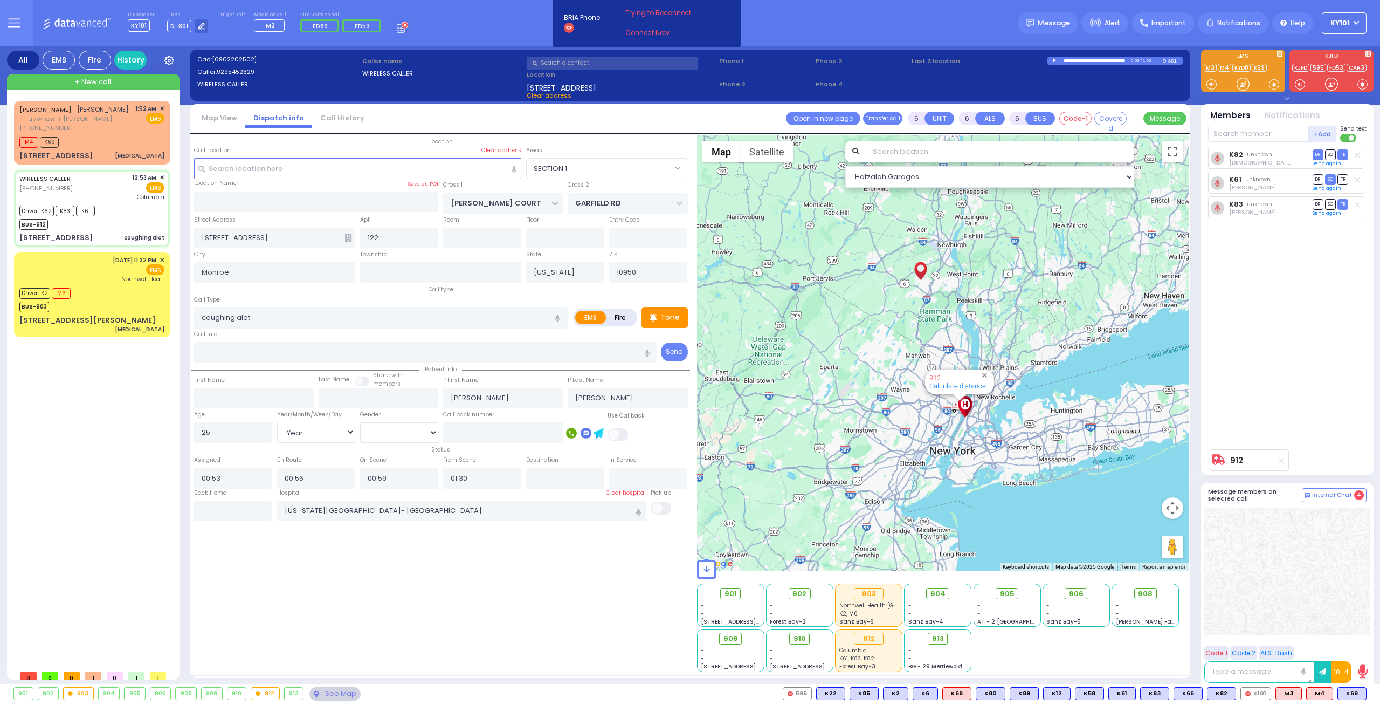
radio input "true"
select select "Year"
select select "[DEMOGRAPHIC_DATA]"
select select "Hatzalah Garages"
select select "SECTION 1"
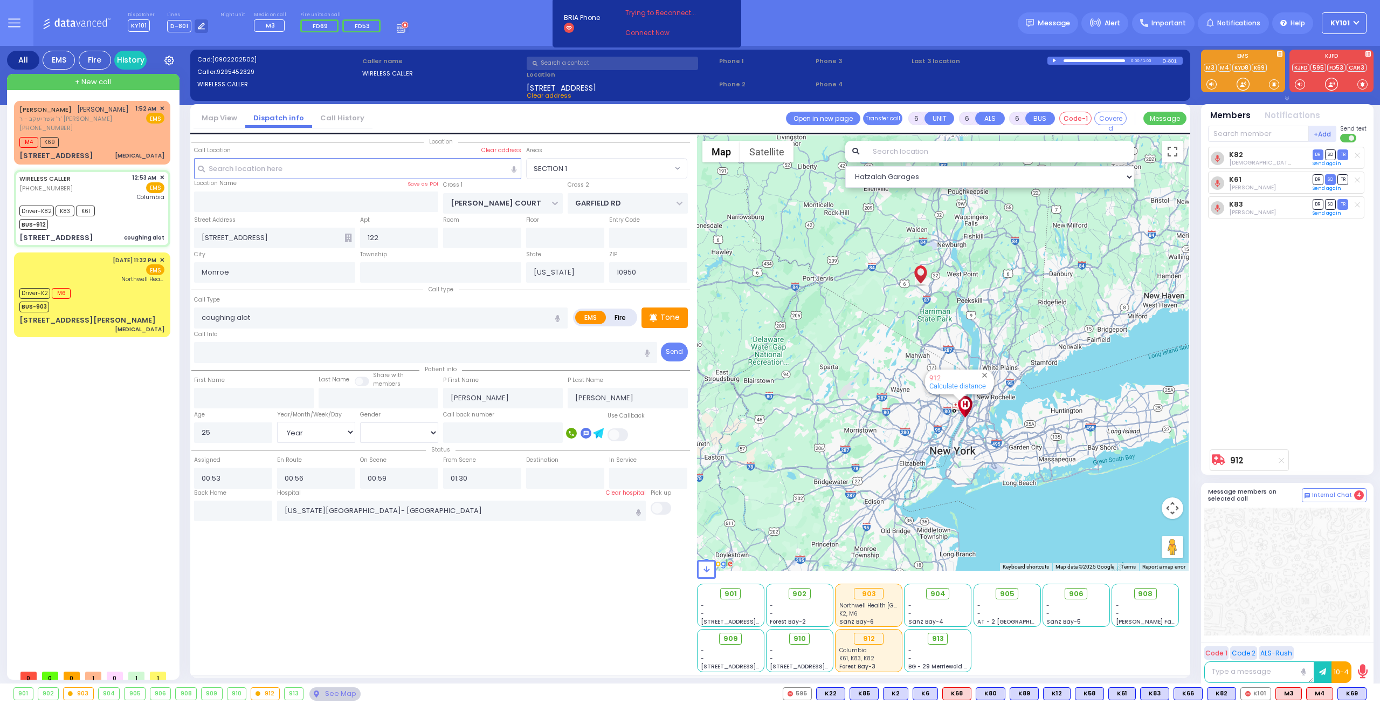
select select
radio input "true"
select select "Year"
select select "[DEMOGRAPHIC_DATA]"
select select "SECTION 1"
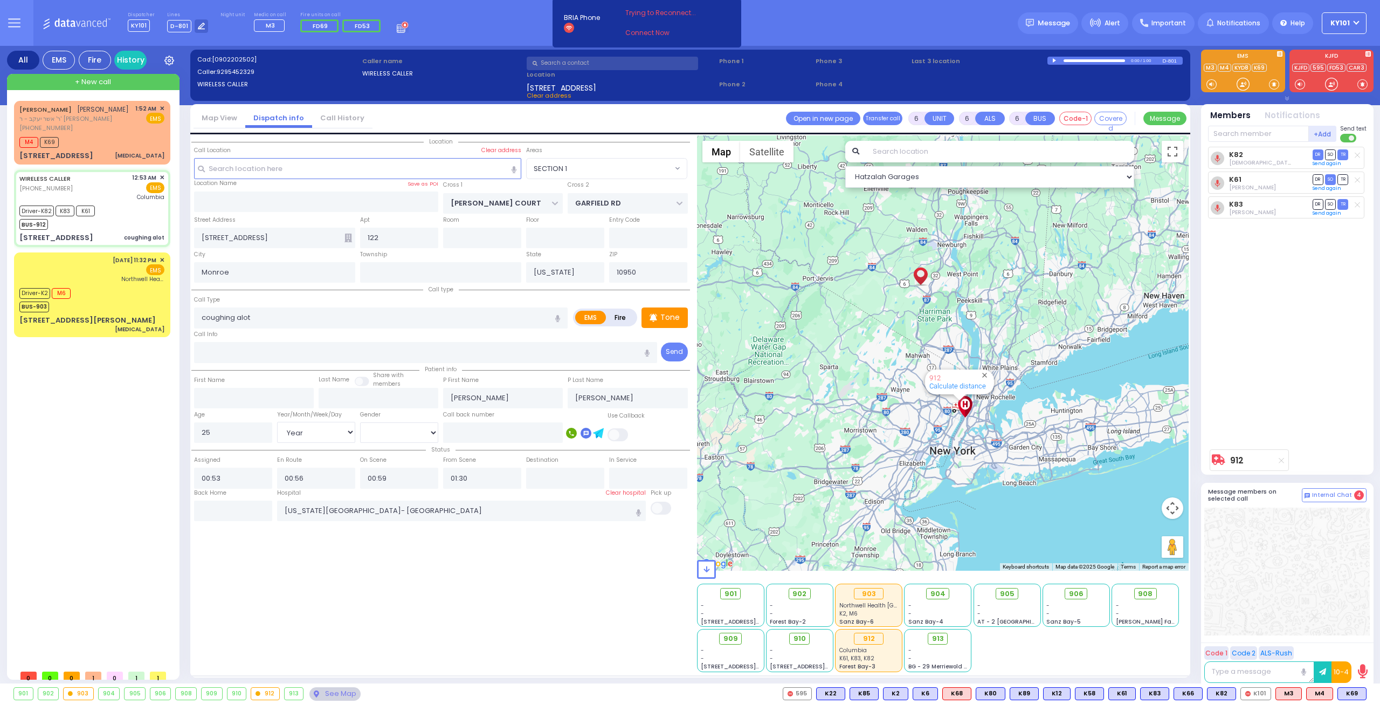
select select "Hatzalah Garages"
select select
radio input "true"
select select "Year"
select select "[DEMOGRAPHIC_DATA]"
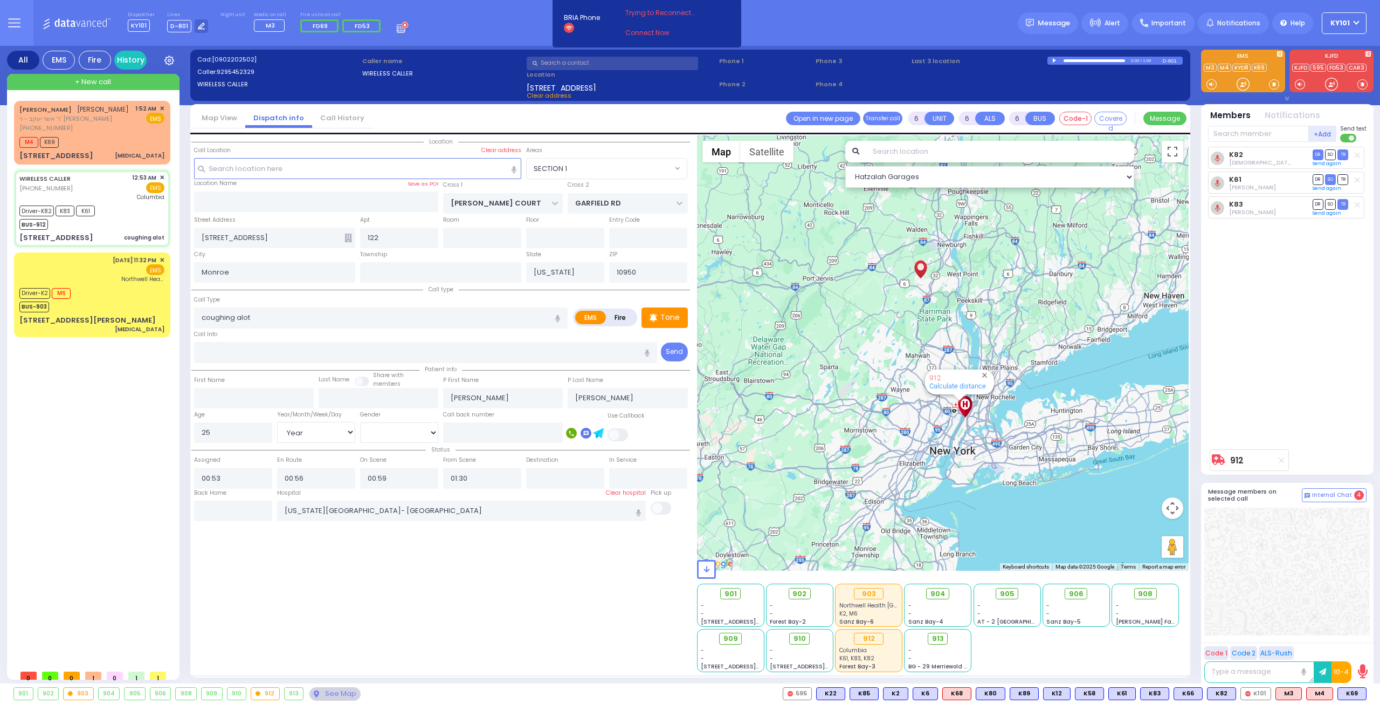
select select "Hatzalah Garages"
select select "SECTION 1"
select select
radio input "true"
select select "Year"
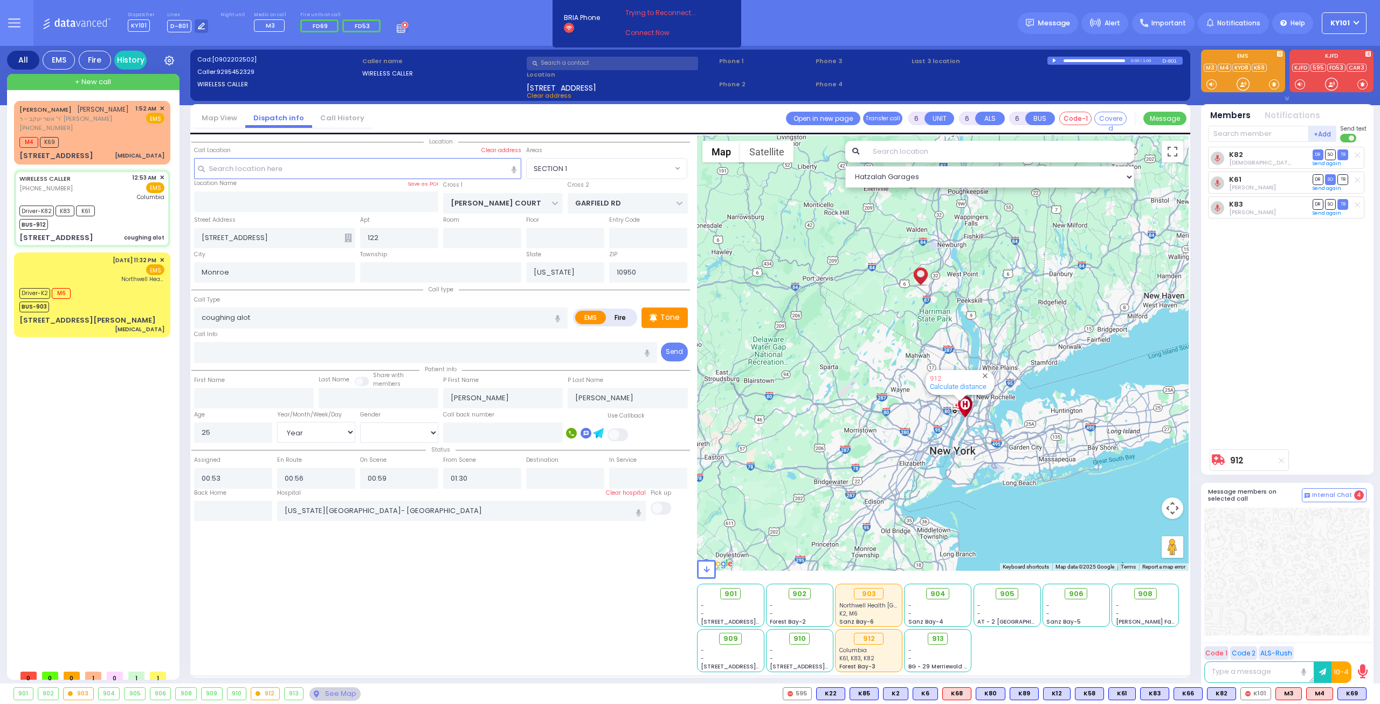
select select "[DEMOGRAPHIC_DATA]"
select select "Hatzalah Garages"
select select "SECTION 1"
select select
radio input "true"
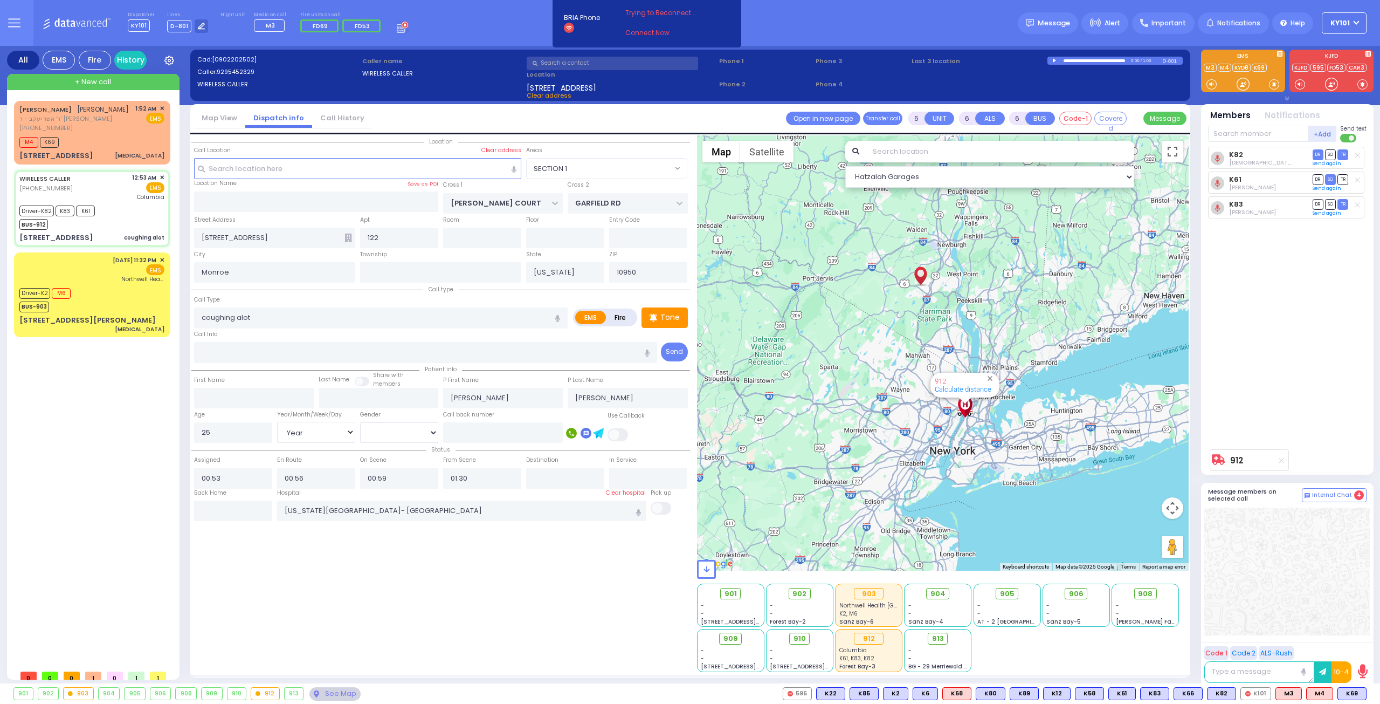
select select "Year"
select select "[DEMOGRAPHIC_DATA]"
select select "Hatzalah Garages"
select select "SECTION 1"
select select
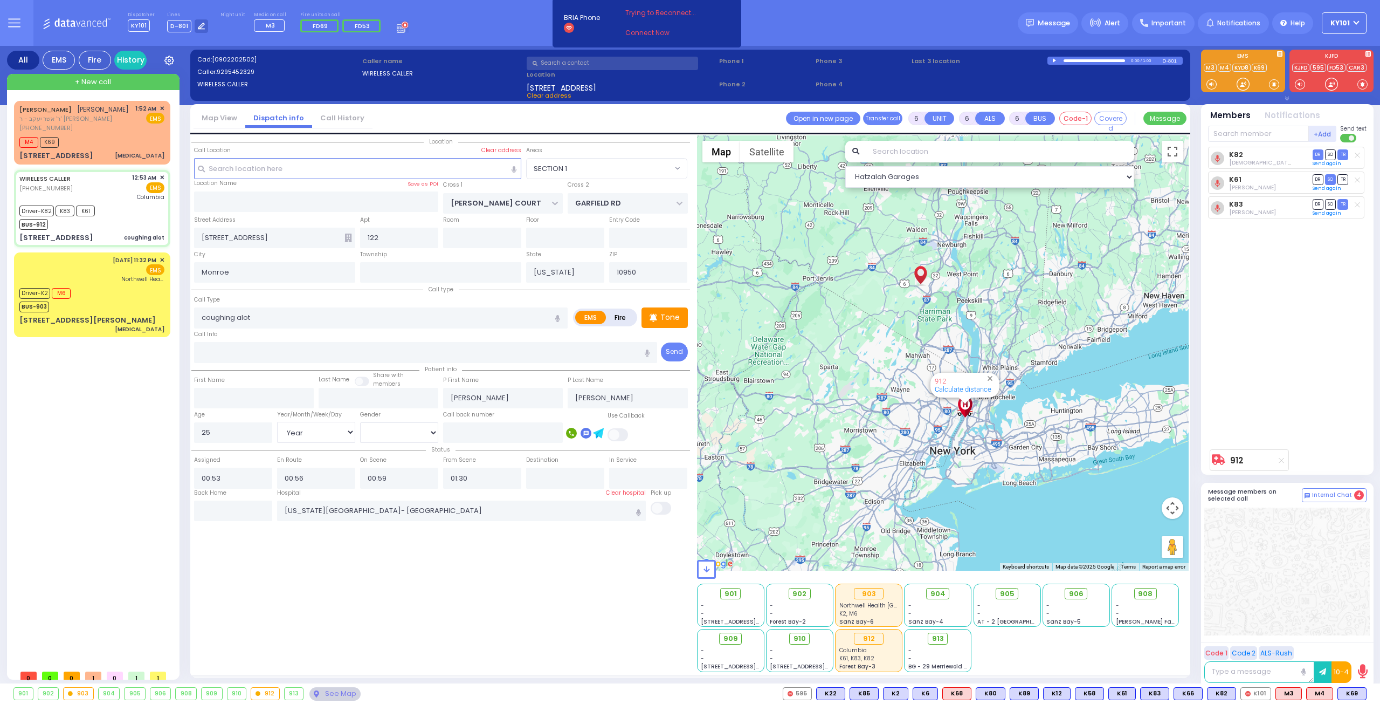
radio input "true"
select select "Year"
select select "[DEMOGRAPHIC_DATA]"
select select "Hatzalah Garages"
select select "SECTION 1"
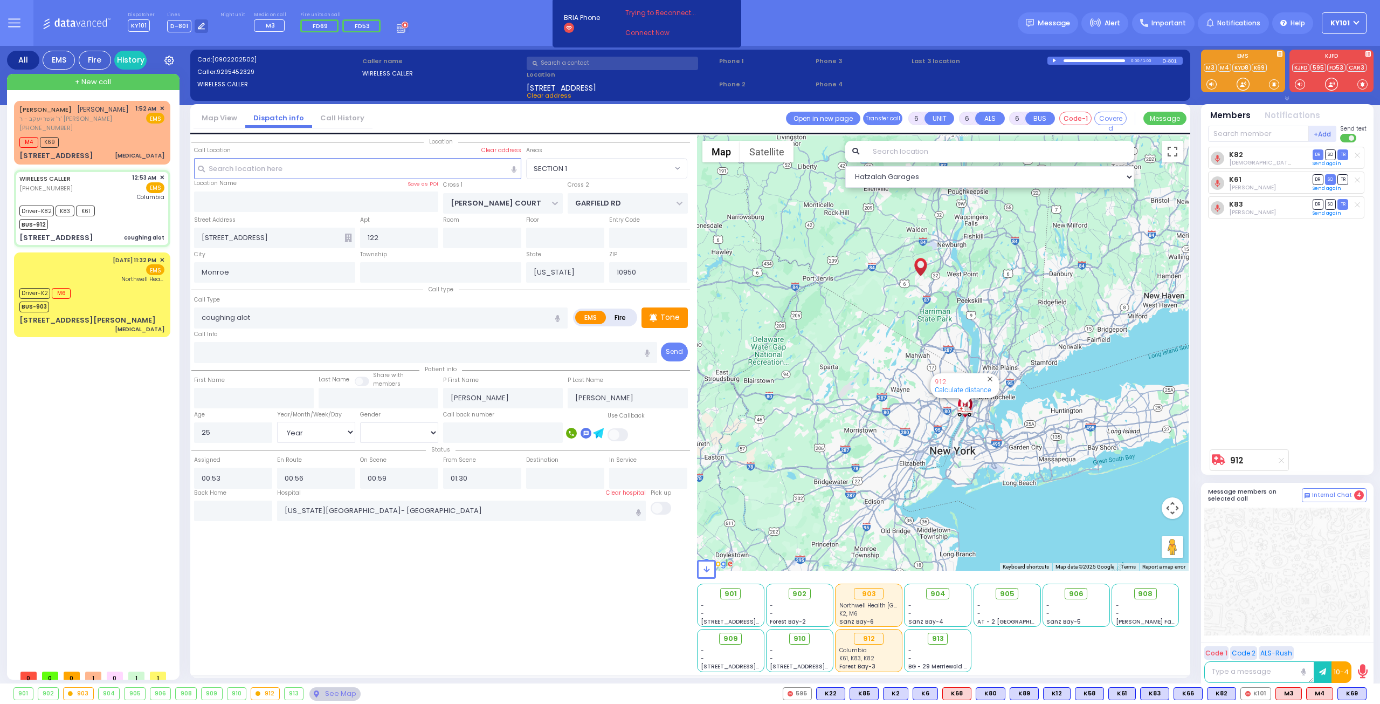
select select
radio input "true"
select select "Year"
select select "[DEMOGRAPHIC_DATA]"
select select "Hatzalah Garages"
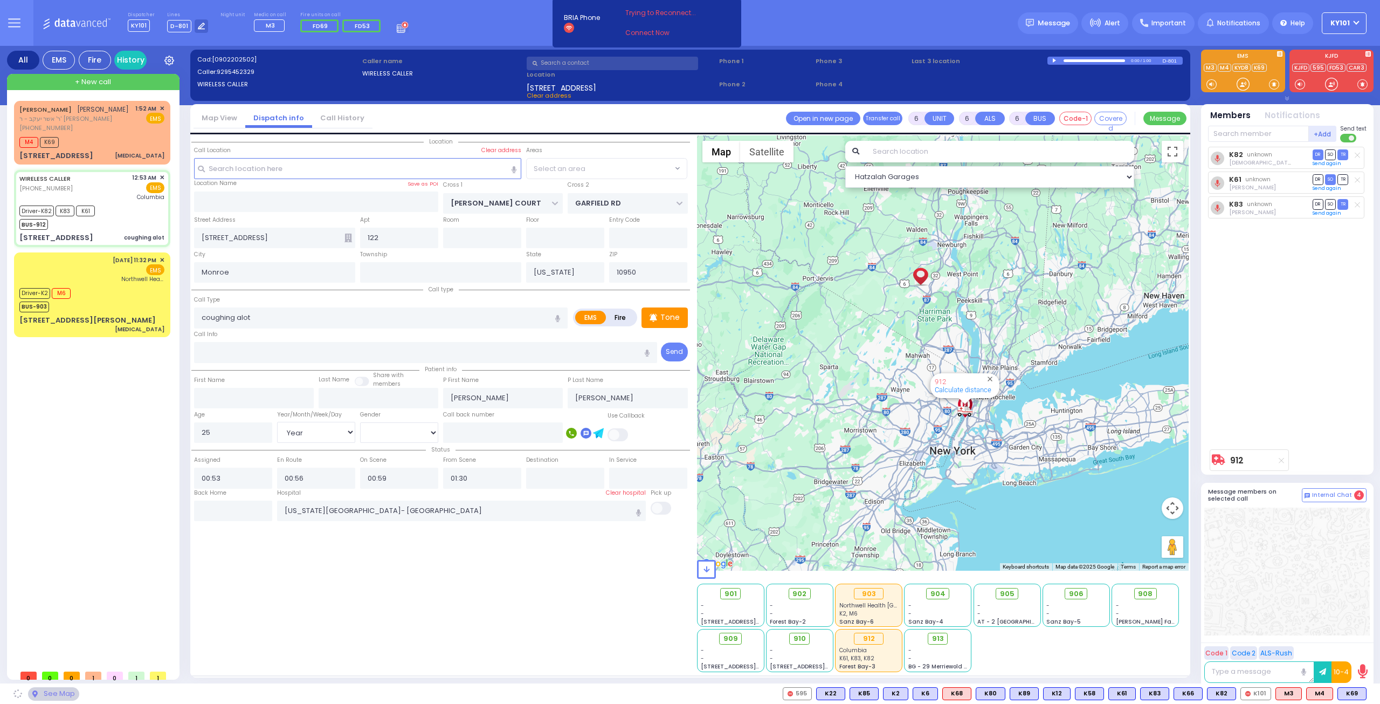
select select "SECTION 1"
select select
radio input "true"
select select "Year"
select select "[DEMOGRAPHIC_DATA]"
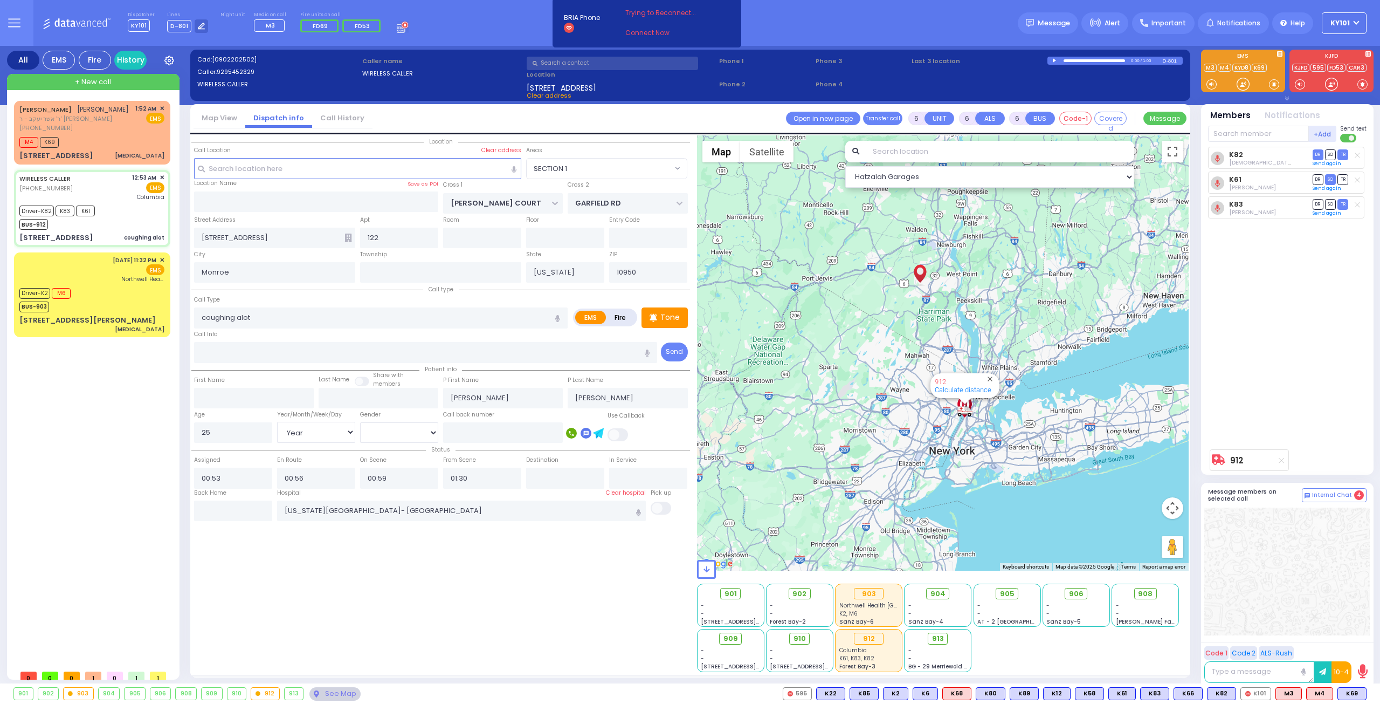
select select "Hatzalah Garages"
select select "SECTION 1"
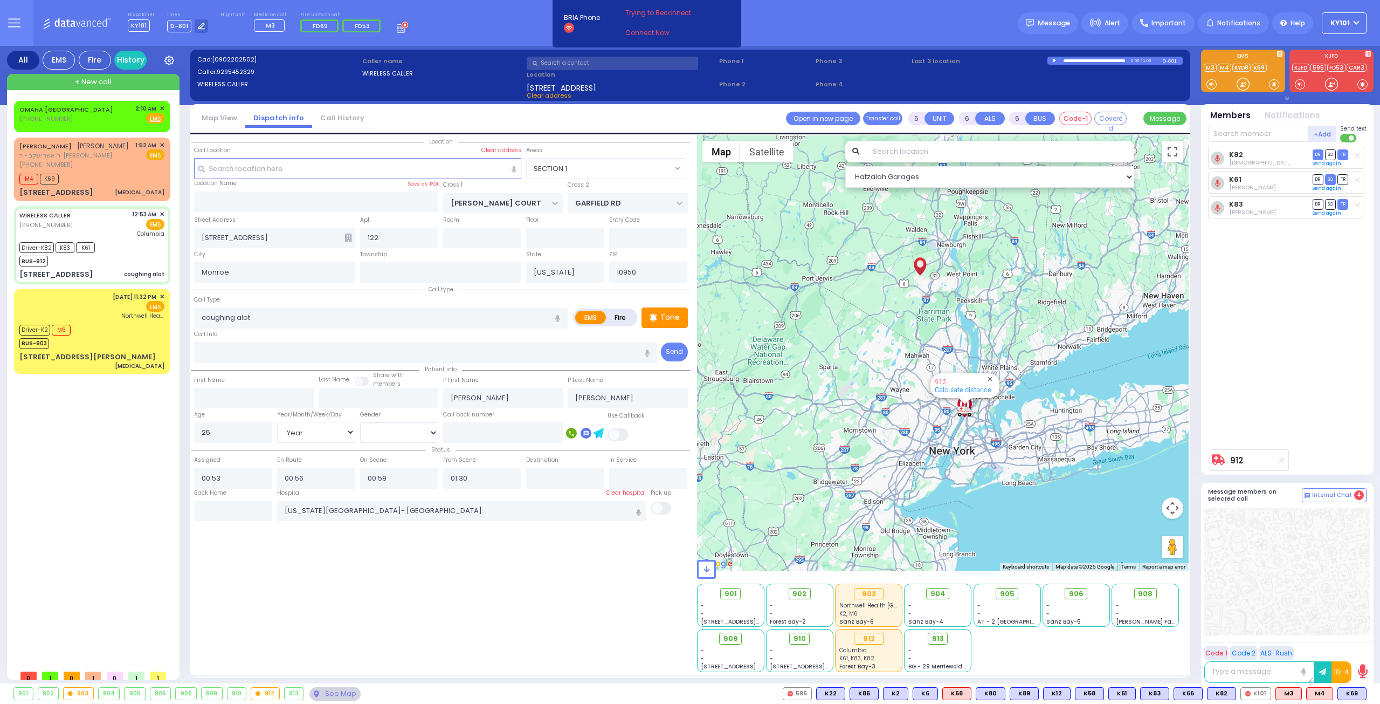
select select
radio input "true"
select select "Year"
select select "[DEMOGRAPHIC_DATA]"
select select "Hatzalah Garages"
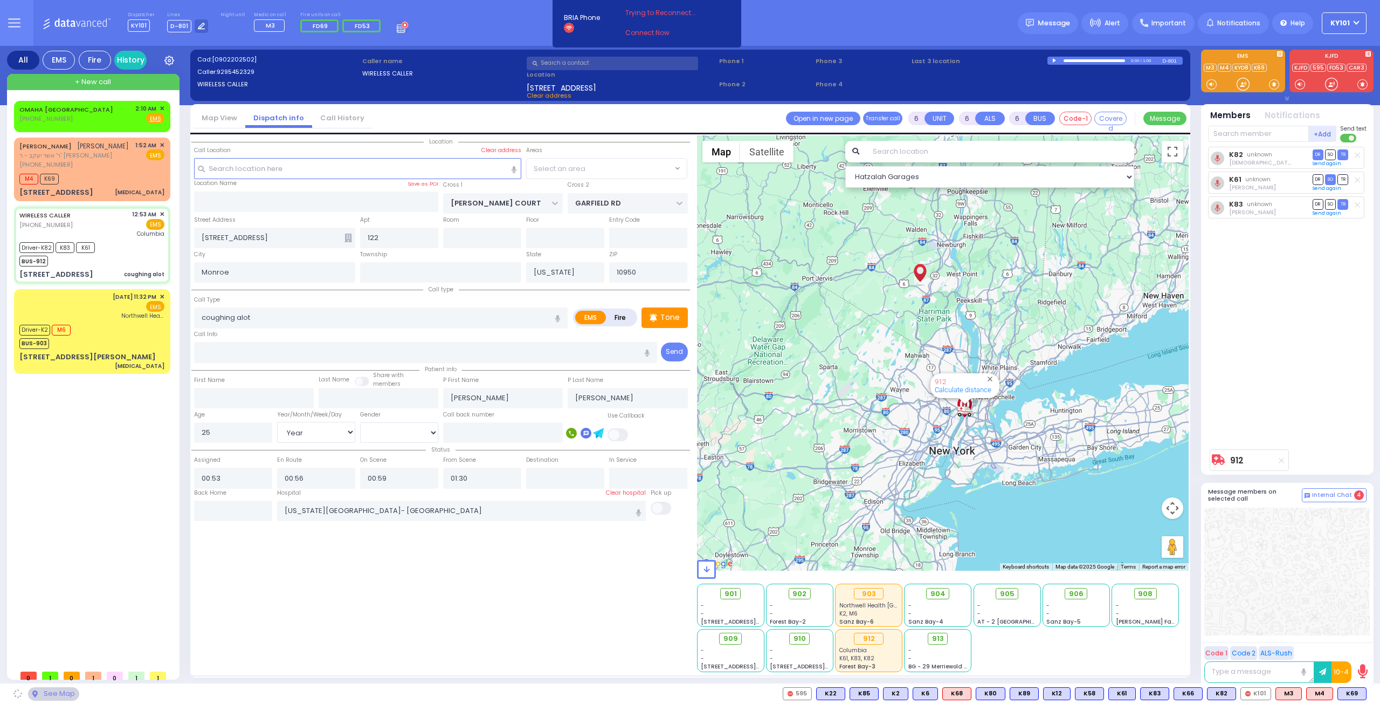
select select "SECTION 1"
select select
radio input "true"
select select "Year"
